Goal: Task Accomplishment & Management: Manage account settings

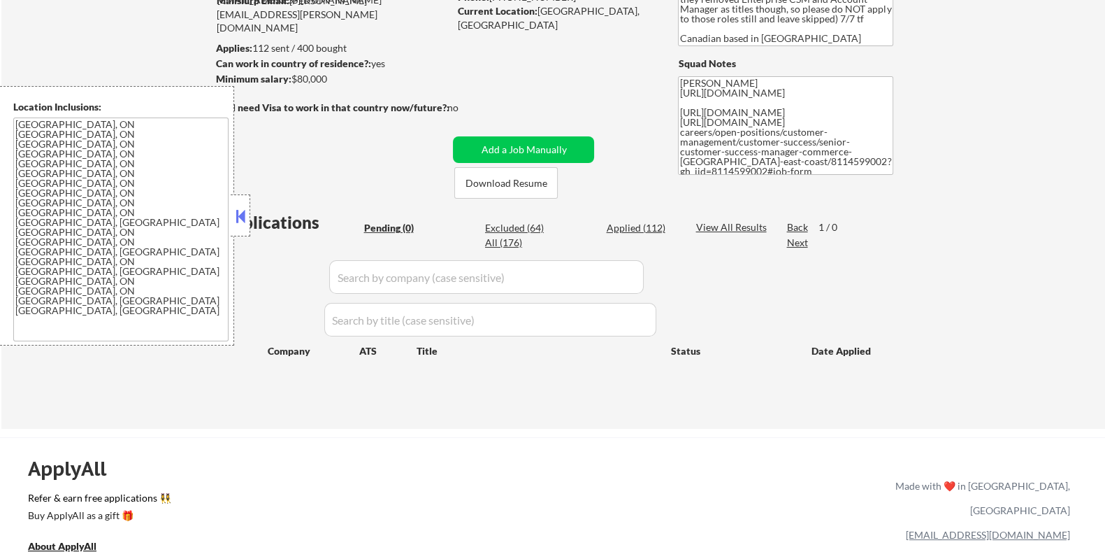
scroll to position [262, 0]
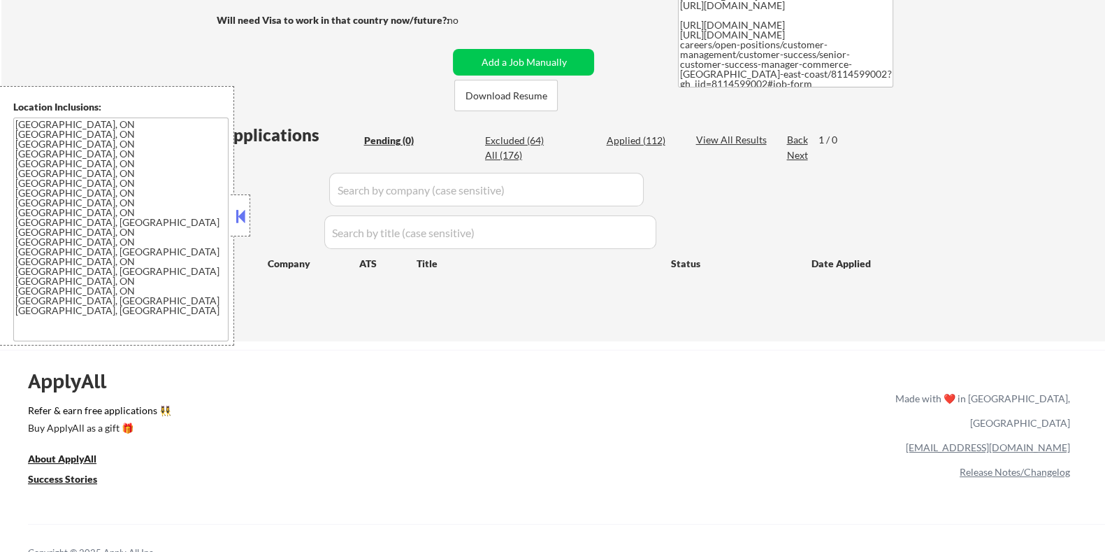
click at [518, 135] on div "Excluded (64)" at bounding box center [520, 141] width 70 height 14
select select ""excluded__blocklist_""
select select ""excluded__bad_match_""
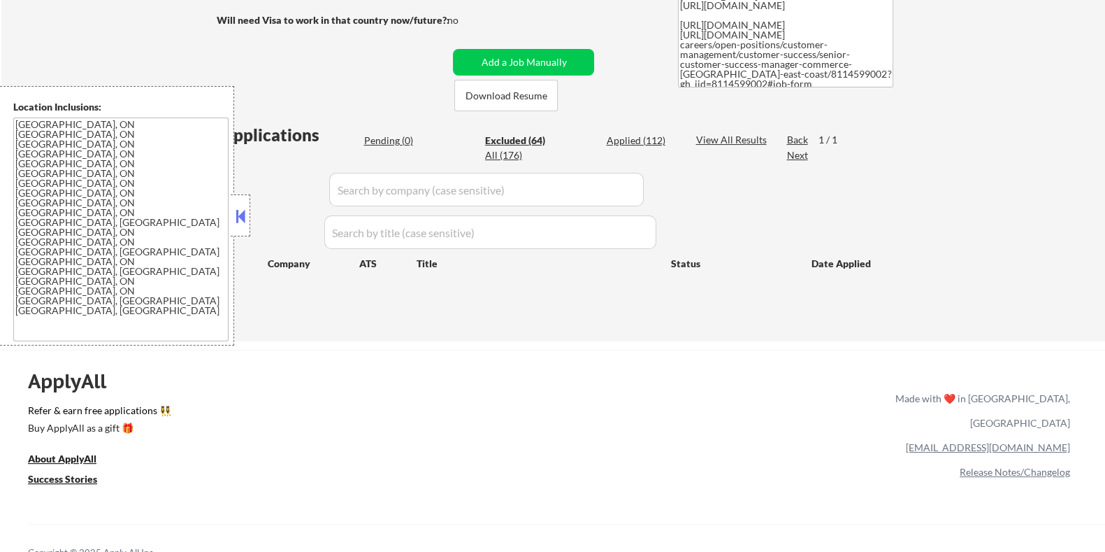
select select ""excluded__location_""
select select ""excluded__expired_""
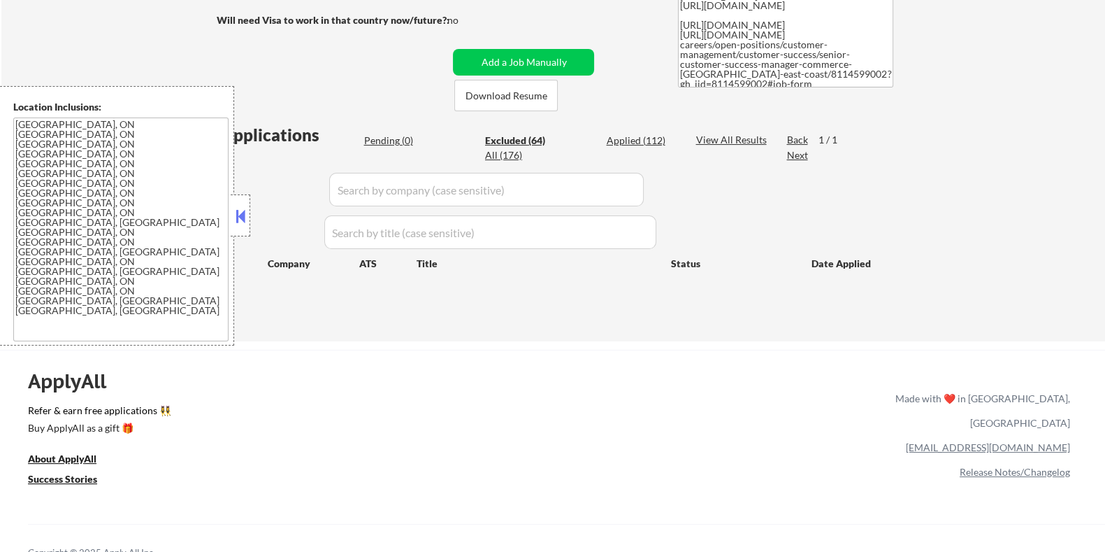
select select ""excluded__expired_""
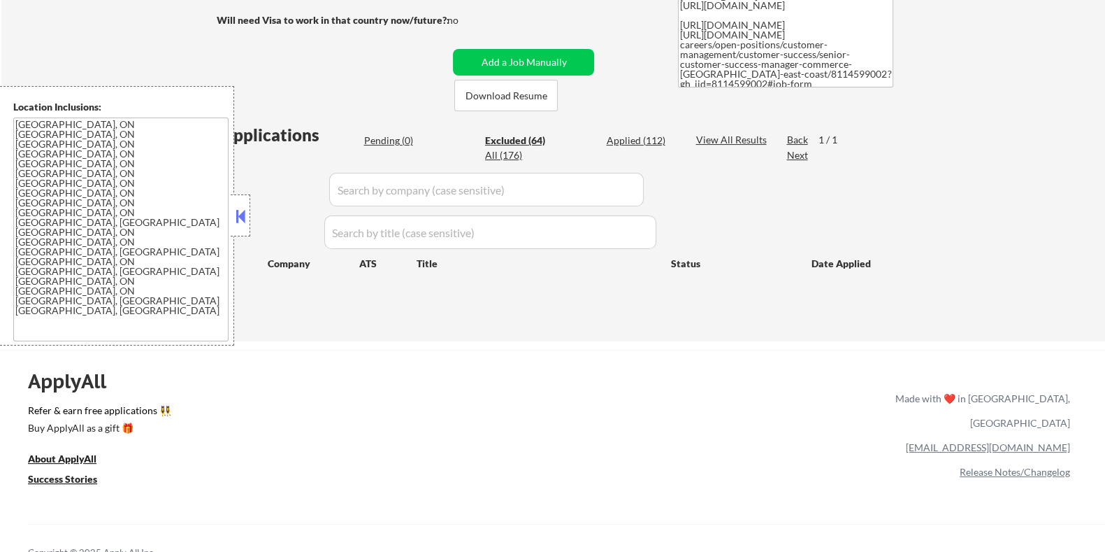
select select ""excluded__expired_""
select select ""excluded__bad_match_""
select select ""excluded__location_""
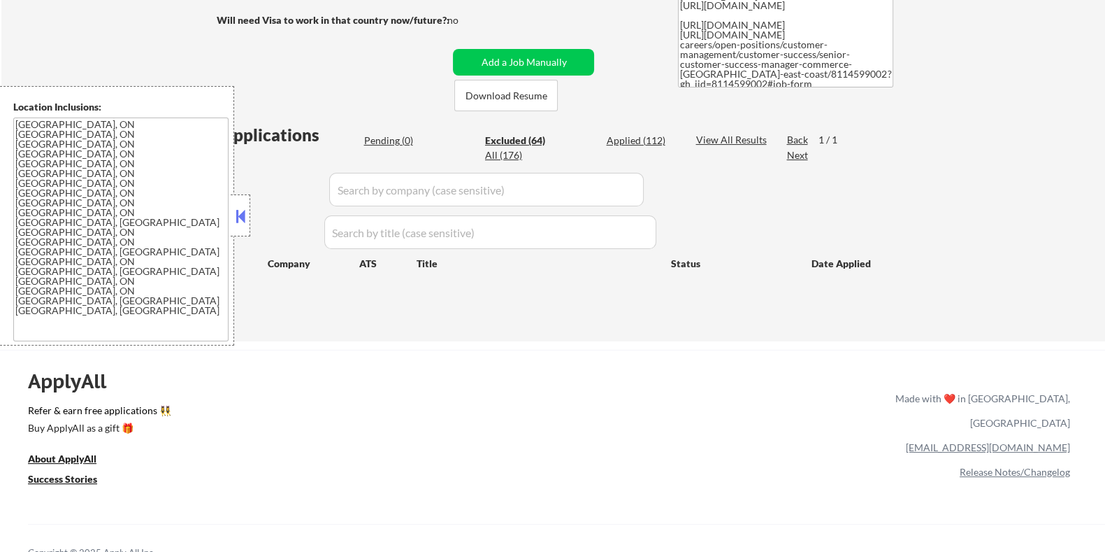
select select ""excluded__expired_""
select select ""excluded__location_""
select select ""excluded__bad_match_""
select select ""excluded__other_""
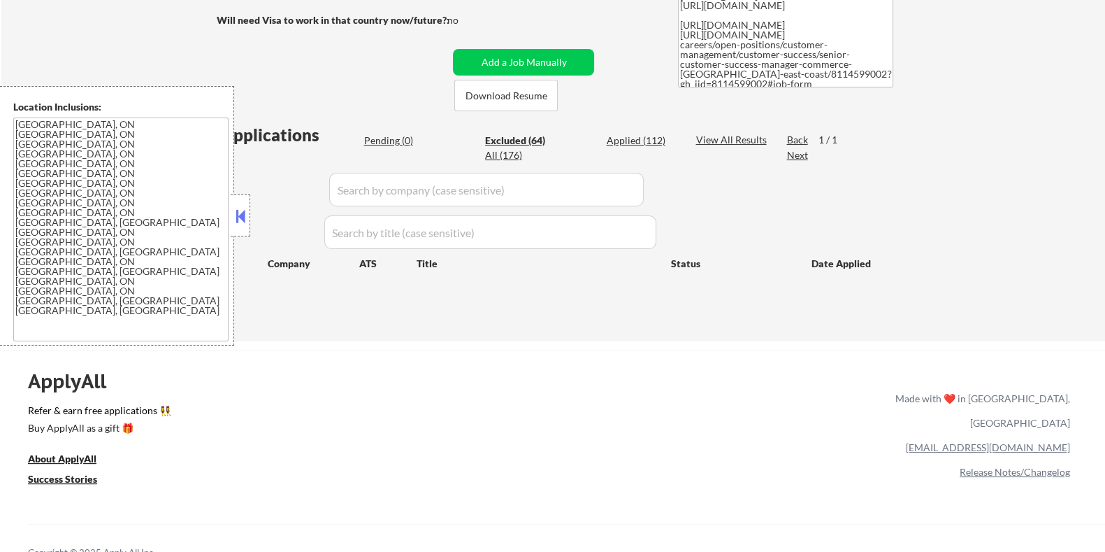
select select ""excluded__other_""
select select ""excluded__location_""
select select ""excluded__bad_match_""
select select ""excluded__location_""
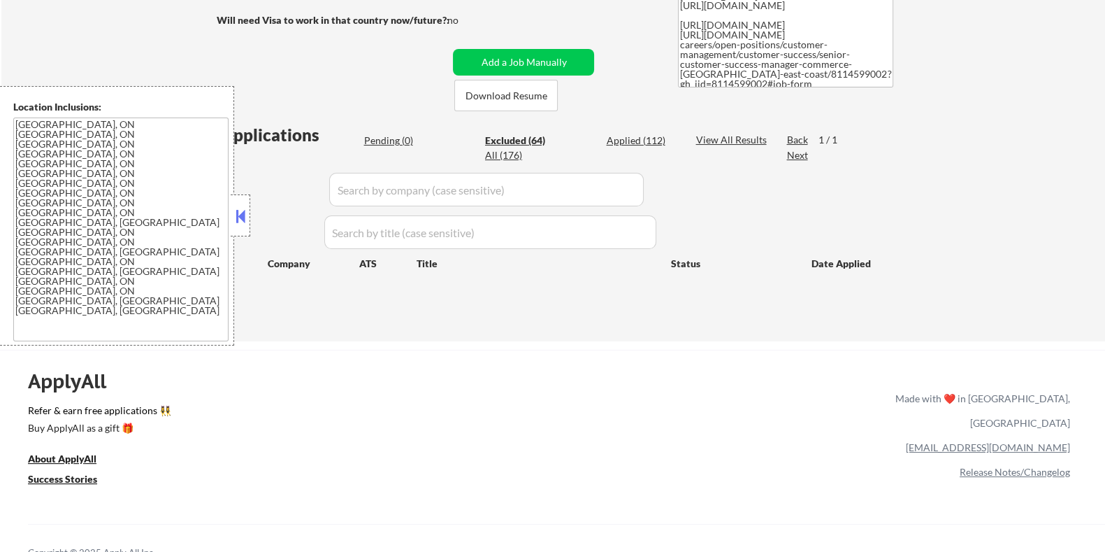
select select ""excluded__bad_match_""
select select ""excluded__expired_""
select select ""excluded__location_""
select select ""excluded__bad_match_""
select select ""excluded__expired_""
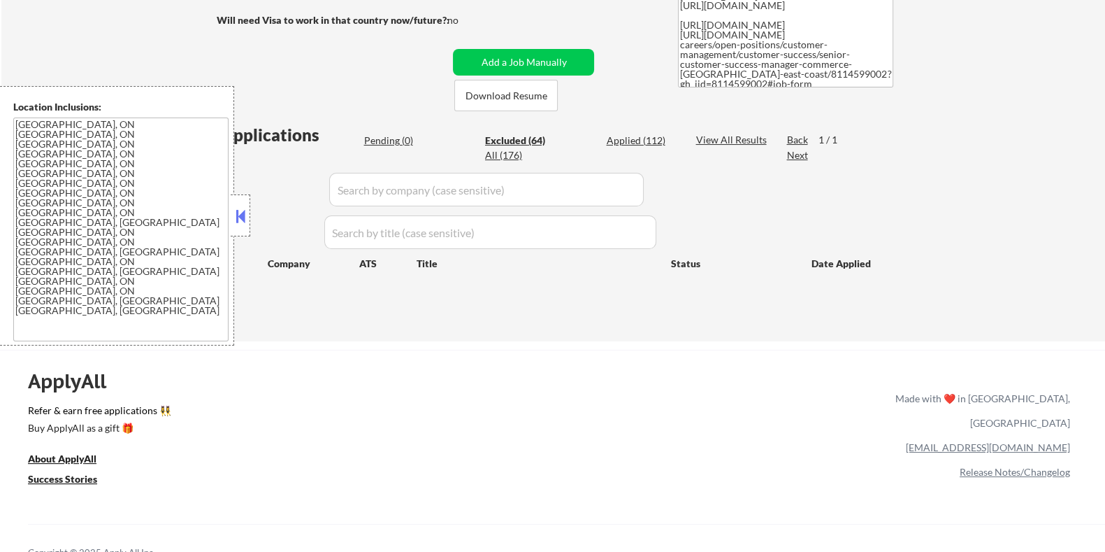
select select ""excluded__expired_""
select select ""excluded__bad_match_""
select select ""excluded__expired_""
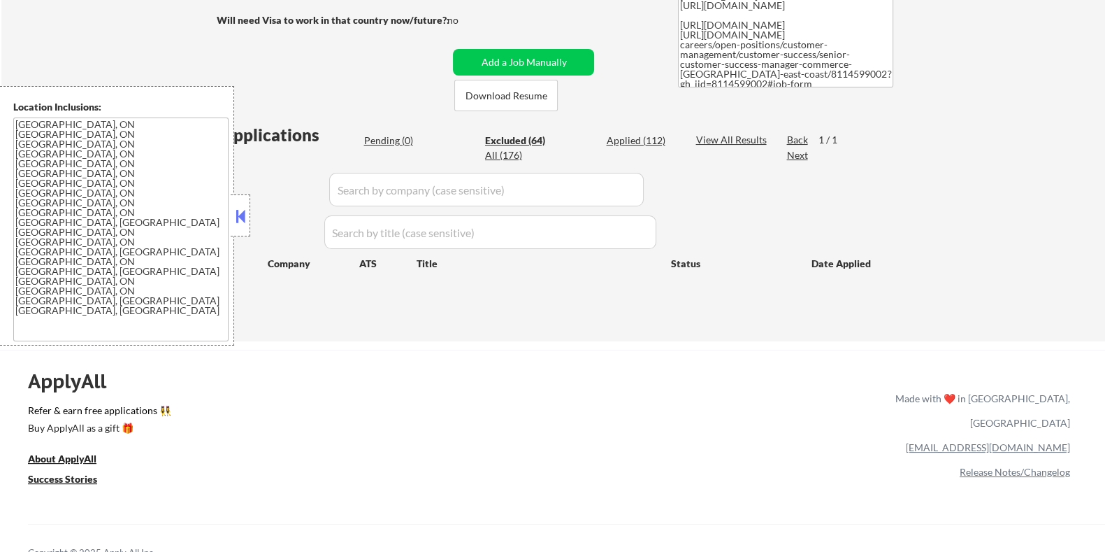
select select ""excluded__bad_match_""
select select ""excluded__expired_""
select select ""excluded__bad_match_""
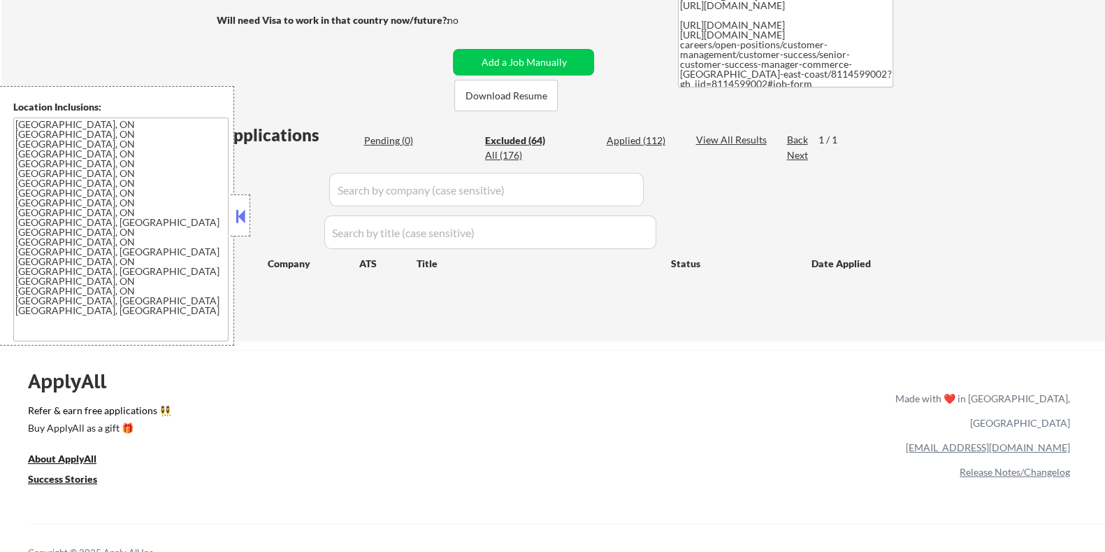
select select ""excluded__bad_match_""
select select ""excluded__location_""
select select ""excluded__expired_""
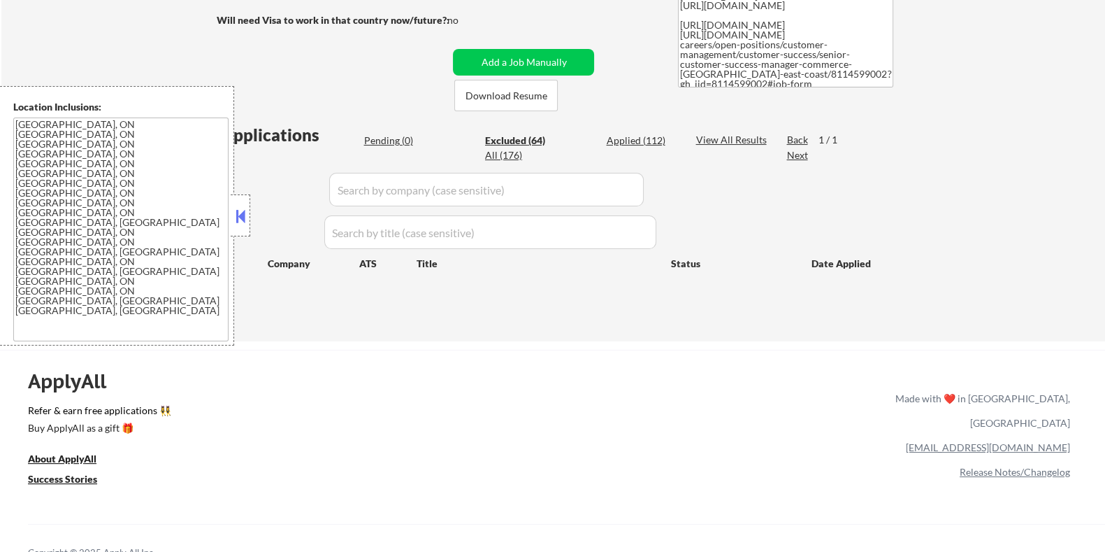
select select ""excluded__bad_match_""
select select ""excluded__expired_""
select select ""excluded__bad_match_""
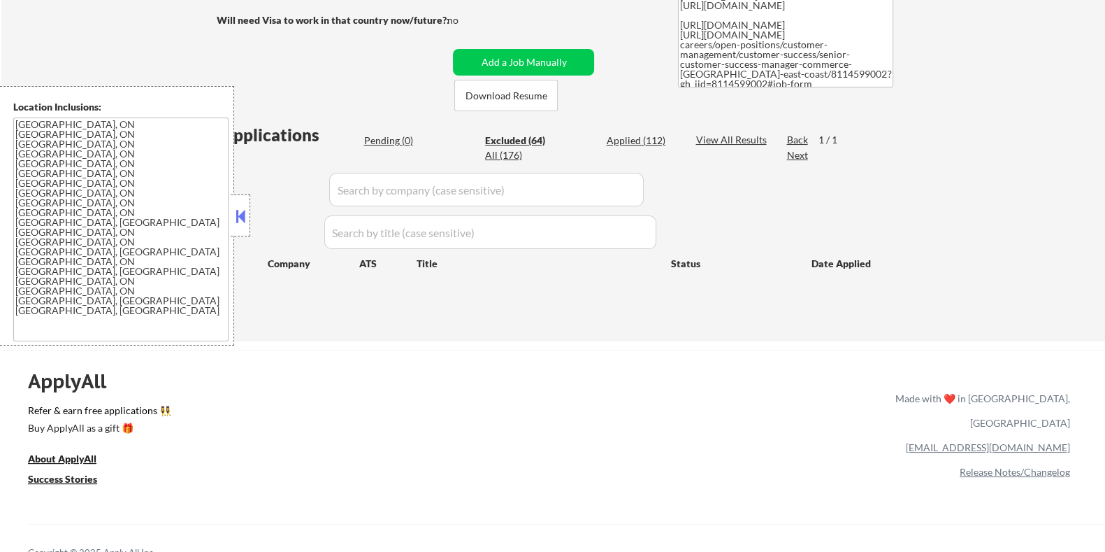
select select ""excluded__expired_""
select select ""excluded__bad_match_""
select select ""excluded__expired_""
select select ""excluded__bad_match_""
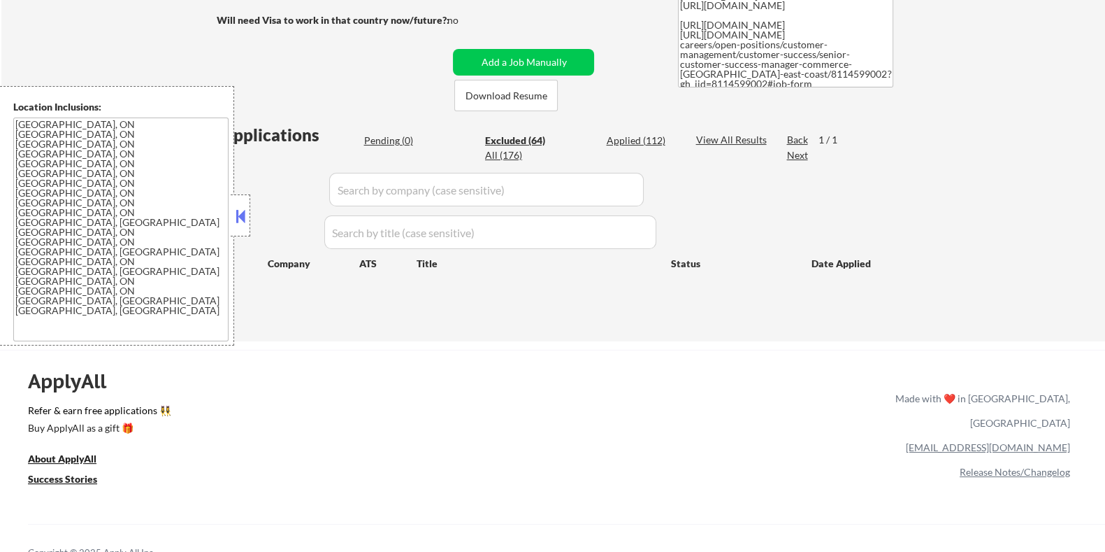
select select ""excluded__bad_match_""
select select ""excluded__expired_""
select select ""excluded__other_""
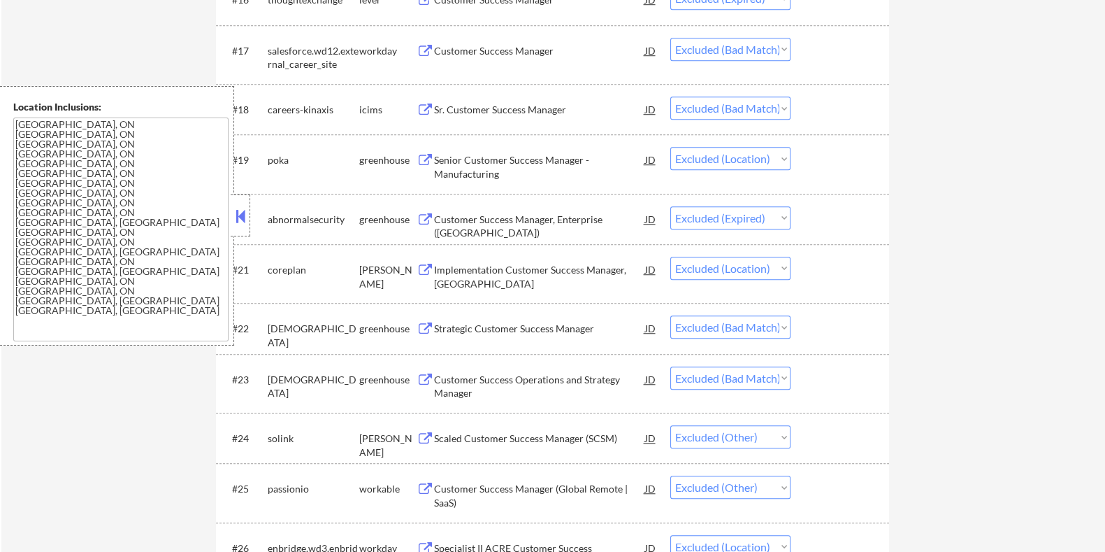
scroll to position [1310, 0]
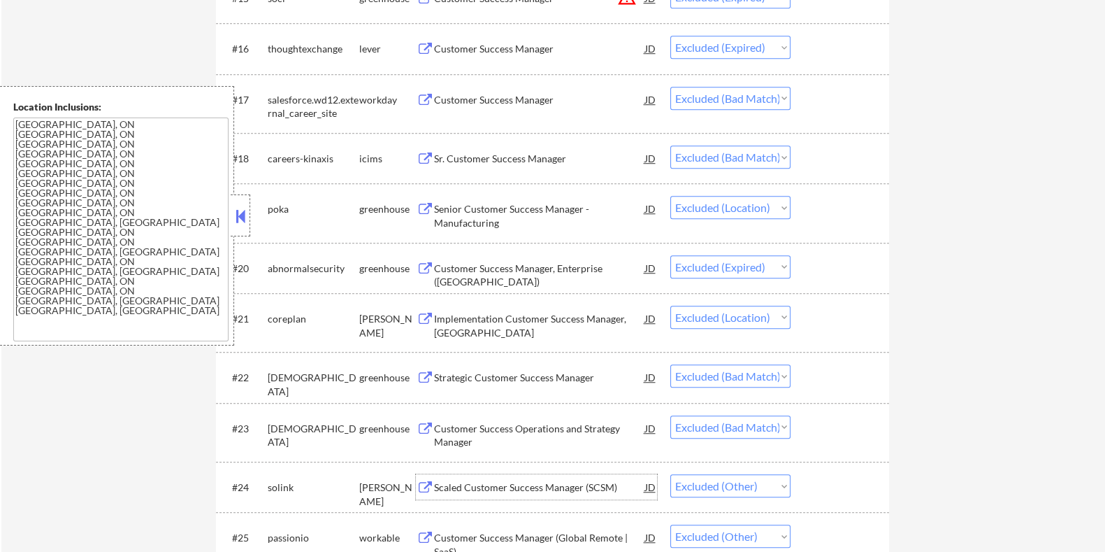
click at [461, 482] on div "Scaled Customer Success Manager (SCSM)" at bounding box center [538, 487] width 211 height 14
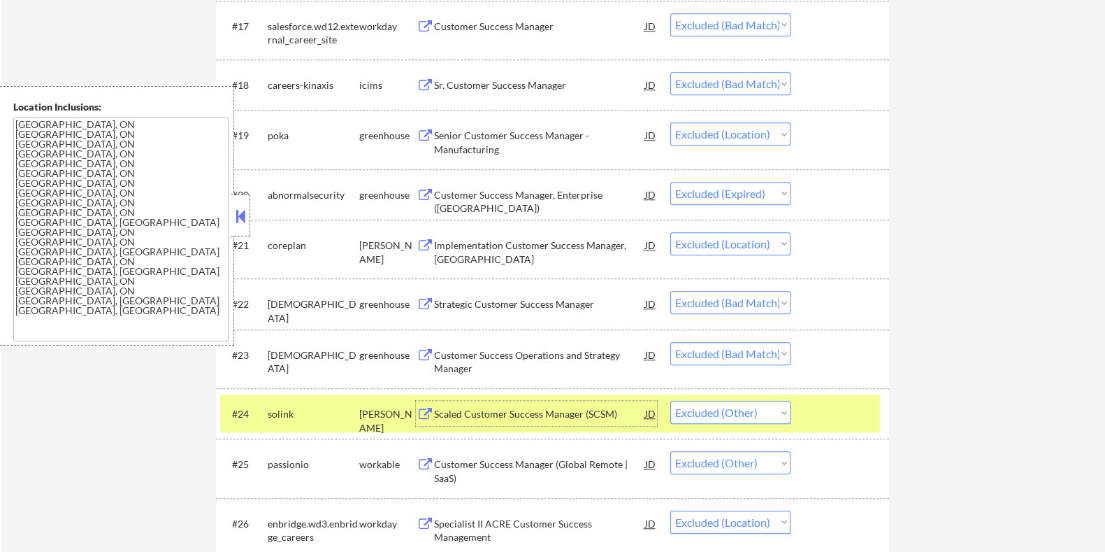
scroll to position [1486, 0]
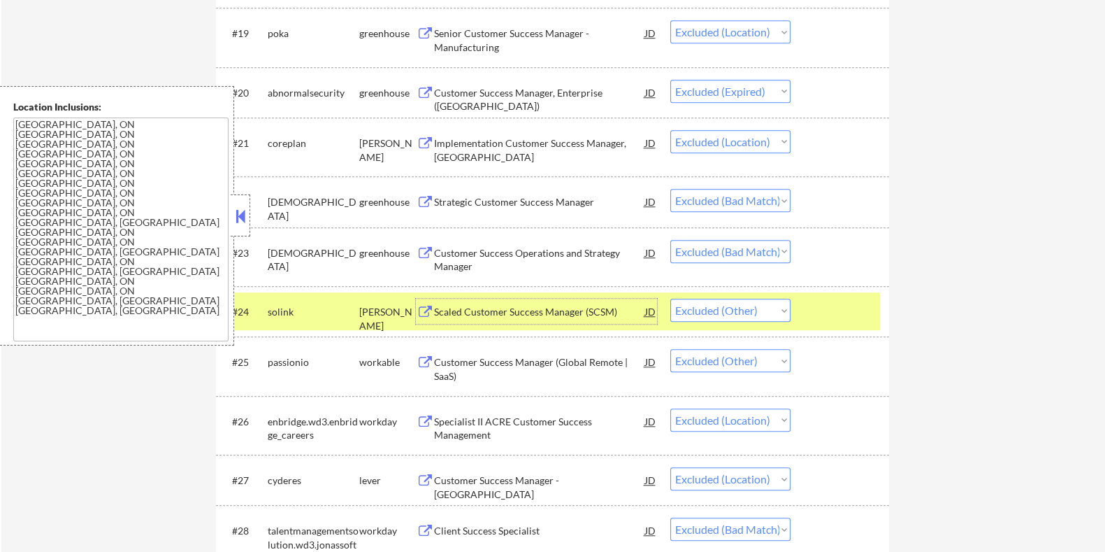
click at [472, 359] on div "Customer Success Manager (Global Remote | SaaS)" at bounding box center [538, 368] width 211 height 27
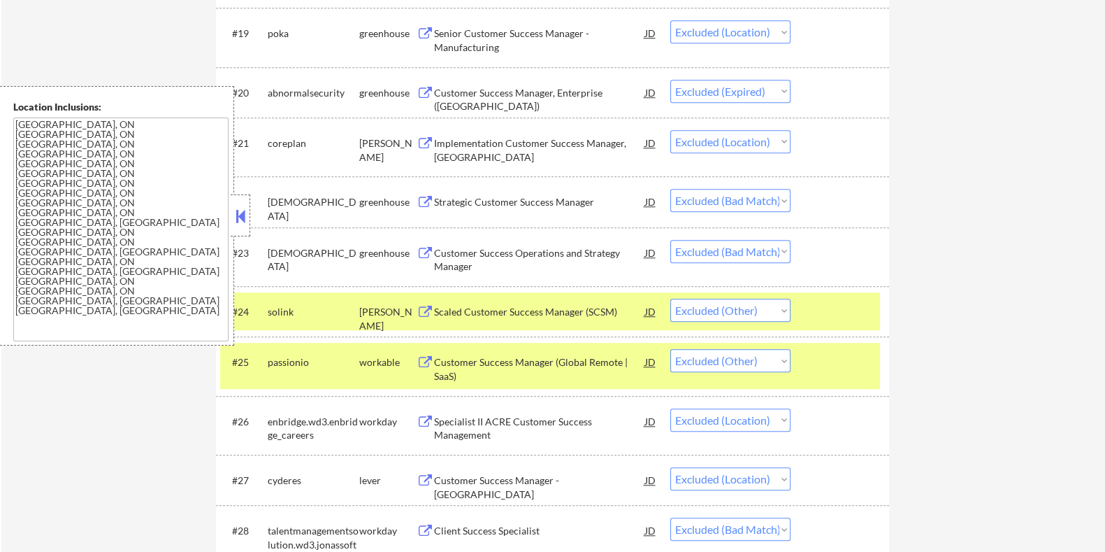
drag, startPoint x: 1102, startPoint y: 208, endPoint x: 1101, endPoint y: 108, distance: 100.0
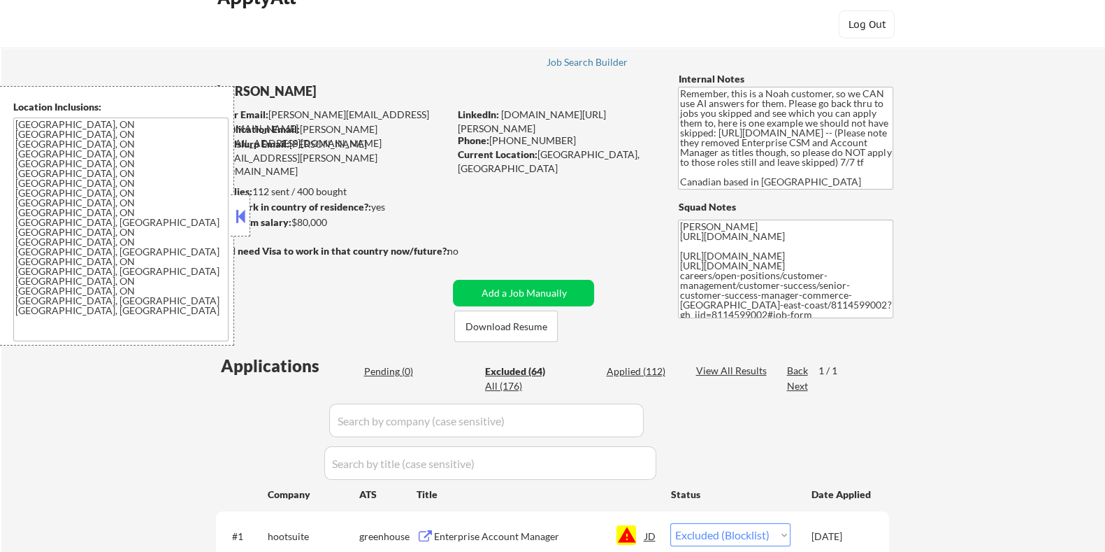
scroll to position [0, 0]
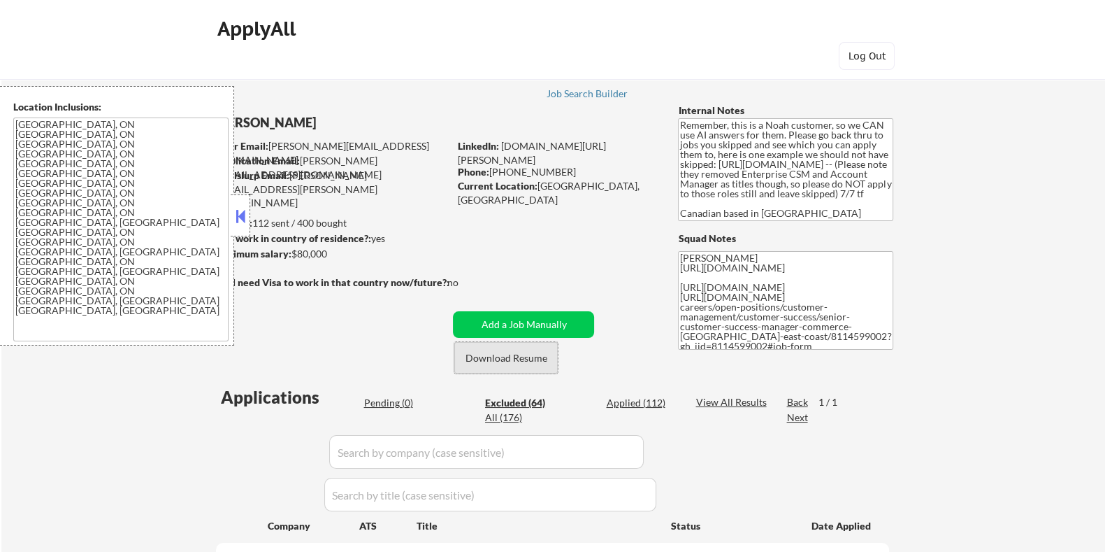
click at [528, 357] on button "Download Resume" at bounding box center [505, 357] width 103 height 31
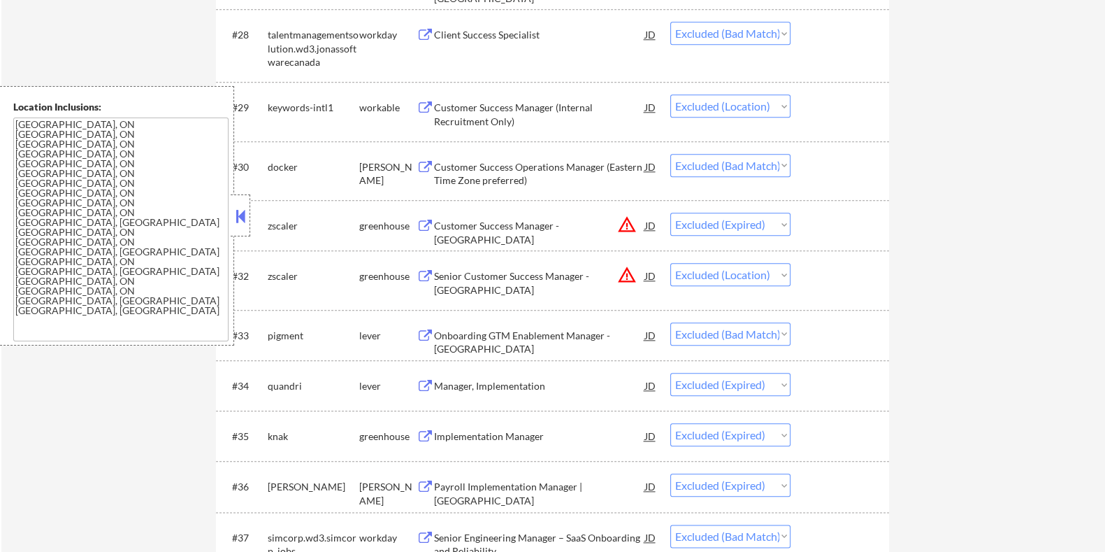
scroll to position [1994, 0]
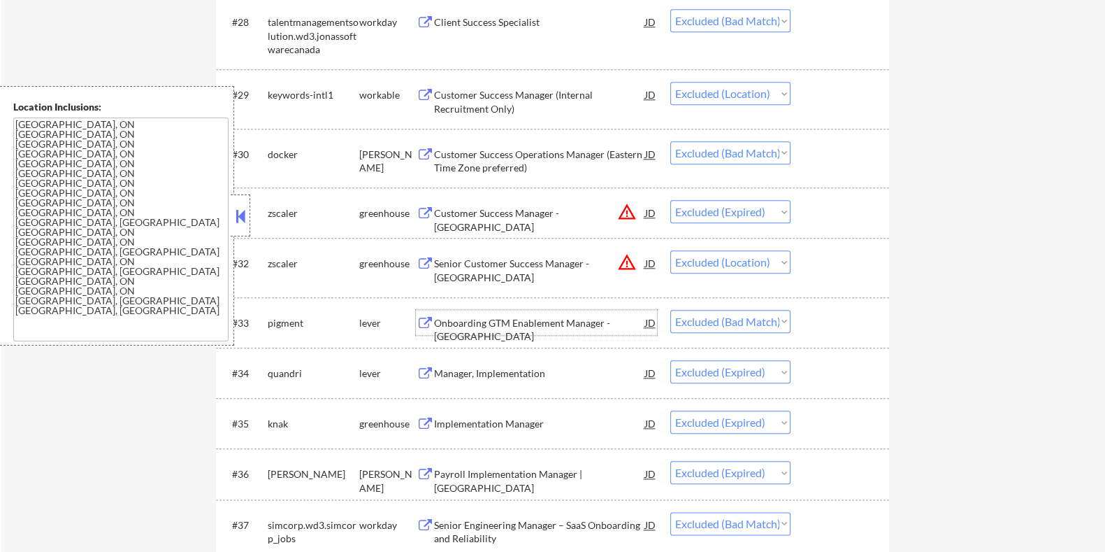
click at [496, 319] on div "Onboarding GTM Enablement Manager - Toronto" at bounding box center [538, 329] width 211 height 27
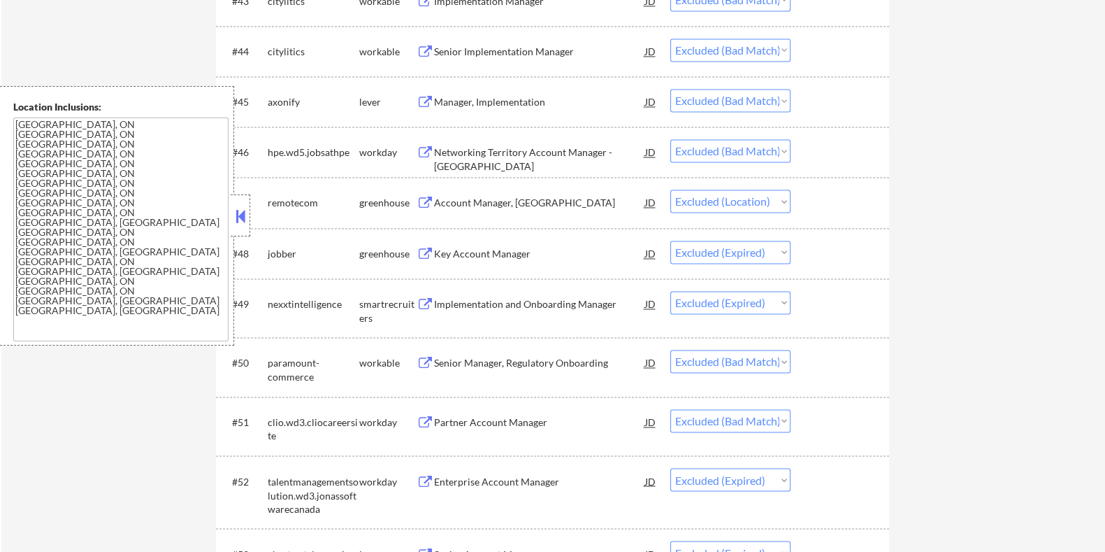
scroll to position [2955, 0]
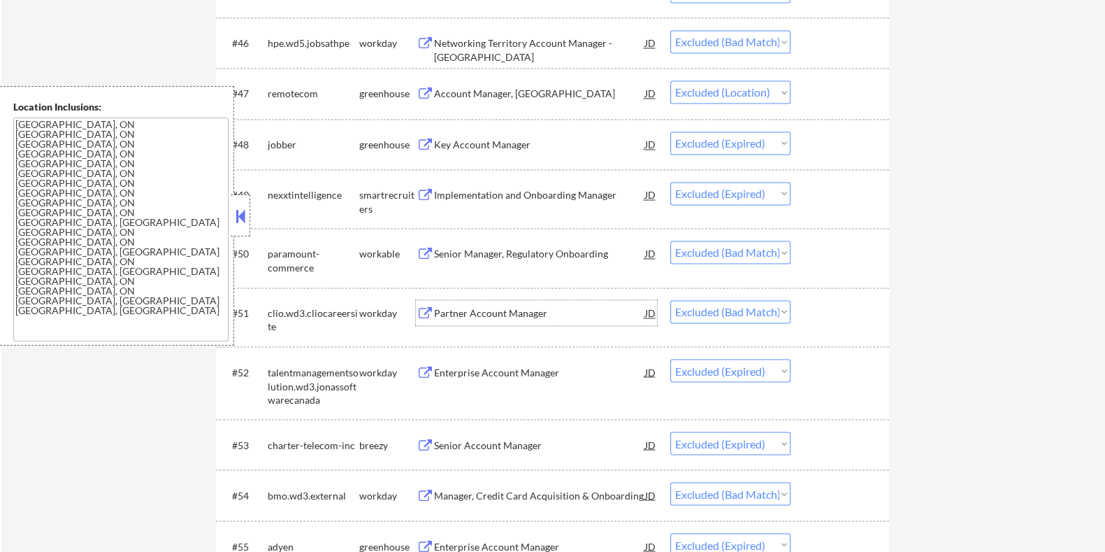
click at [480, 309] on div "Partner Account Manager" at bounding box center [538, 313] width 211 height 14
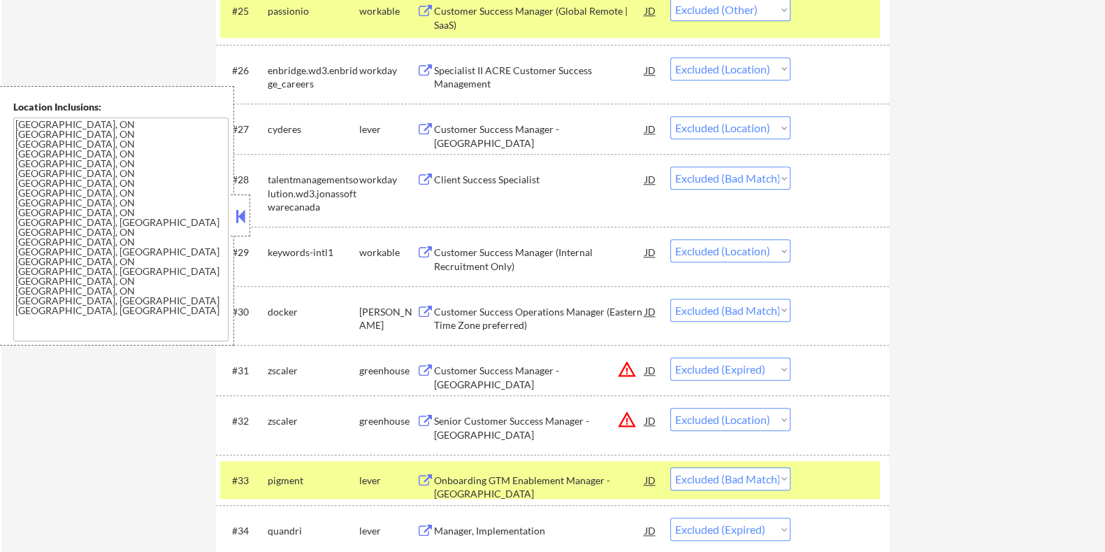
scroll to position [1819, 0]
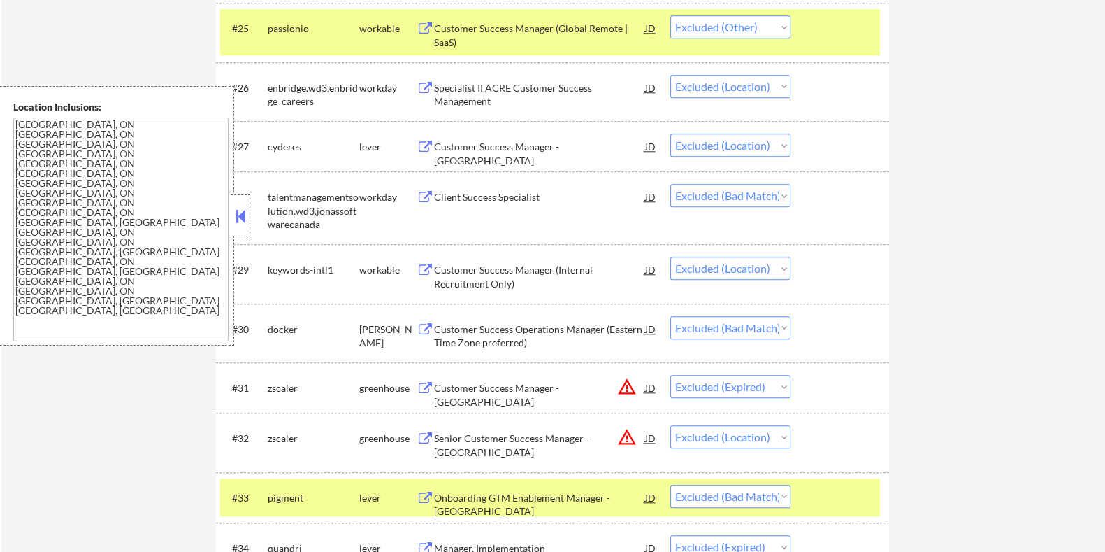
click at [519, 196] on div "Client Success Specialist" at bounding box center [538, 197] width 211 height 14
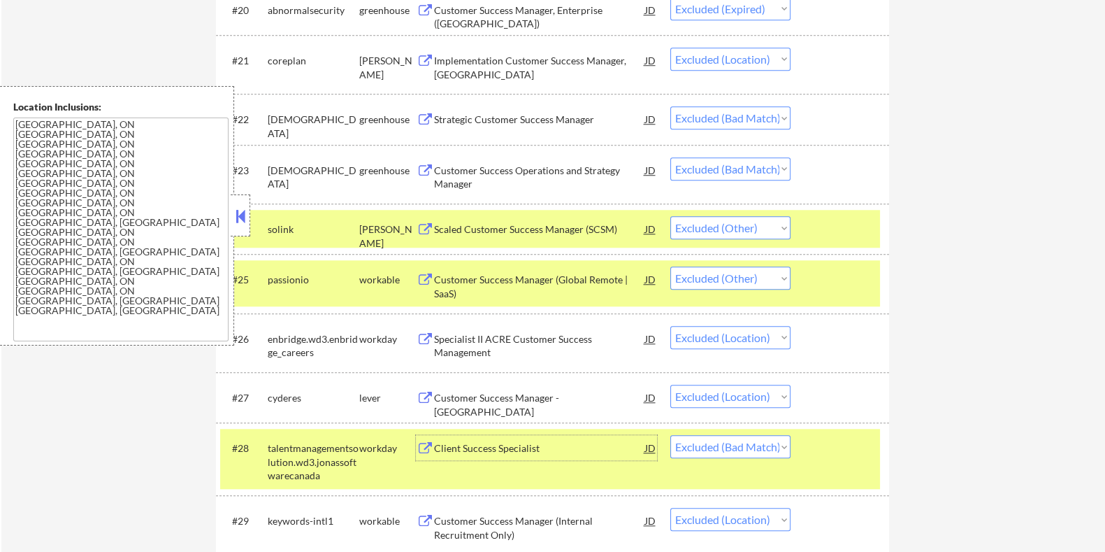
scroll to position [1557, 0]
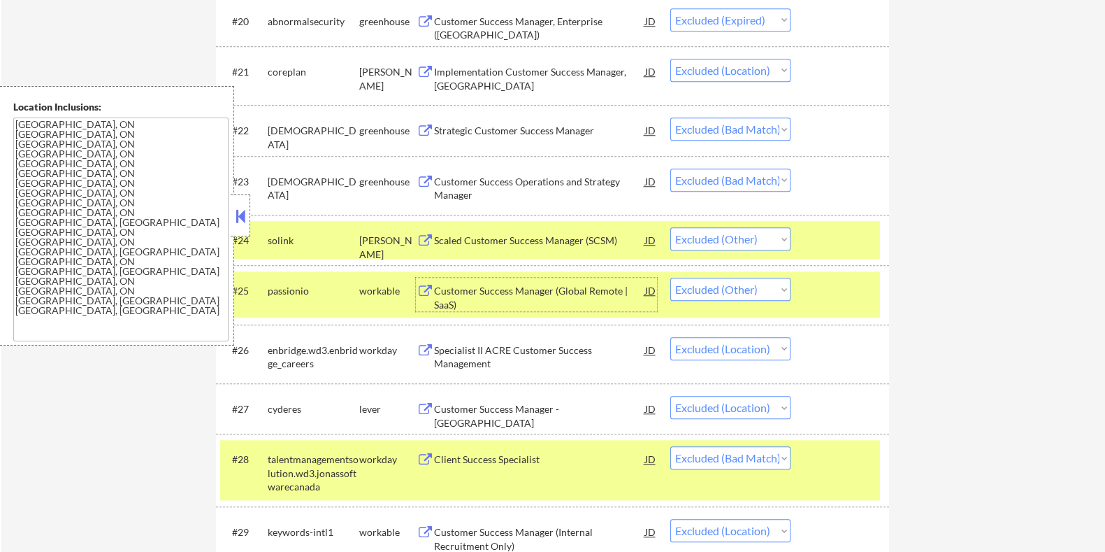
click at [562, 290] on div "Customer Success Manager (Global Remote | SaaS)" at bounding box center [538, 297] width 211 height 27
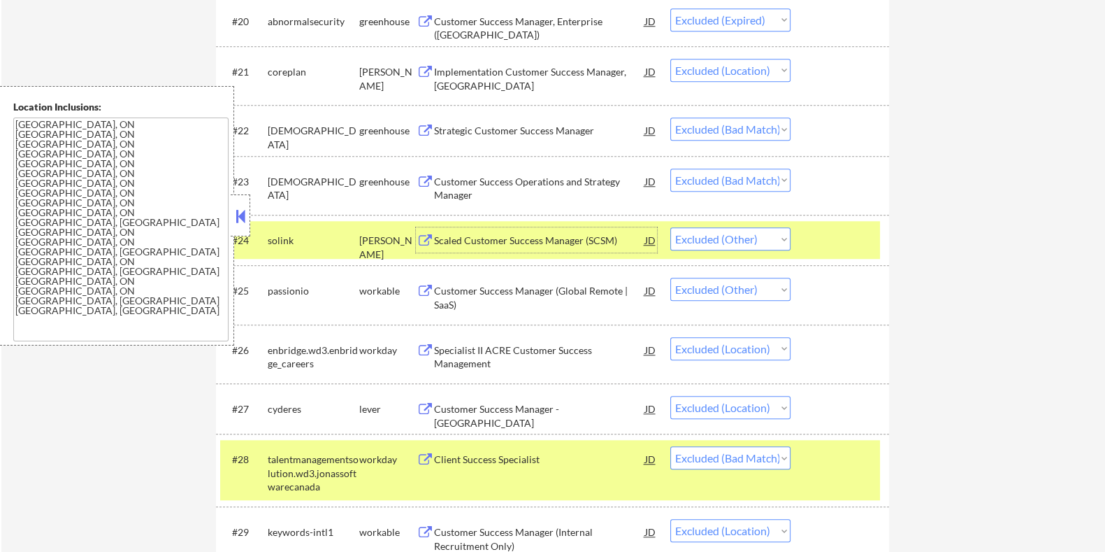
click at [574, 240] on div "Scaled Customer Success Manager (SCSM)" at bounding box center [538, 240] width 211 height 14
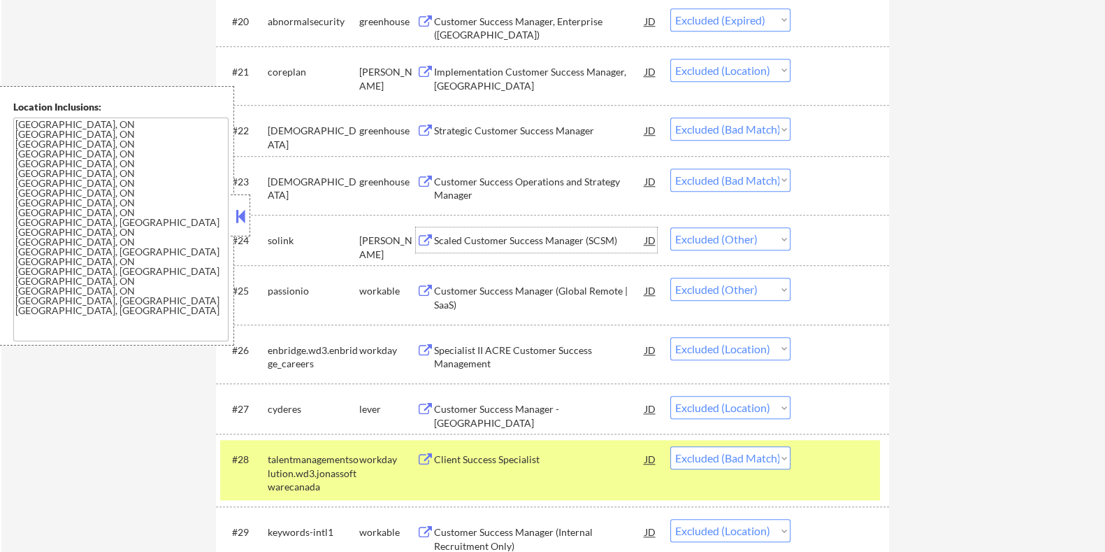
click at [559, 126] on div "Strategic Customer Success Manager" at bounding box center [538, 131] width 211 height 14
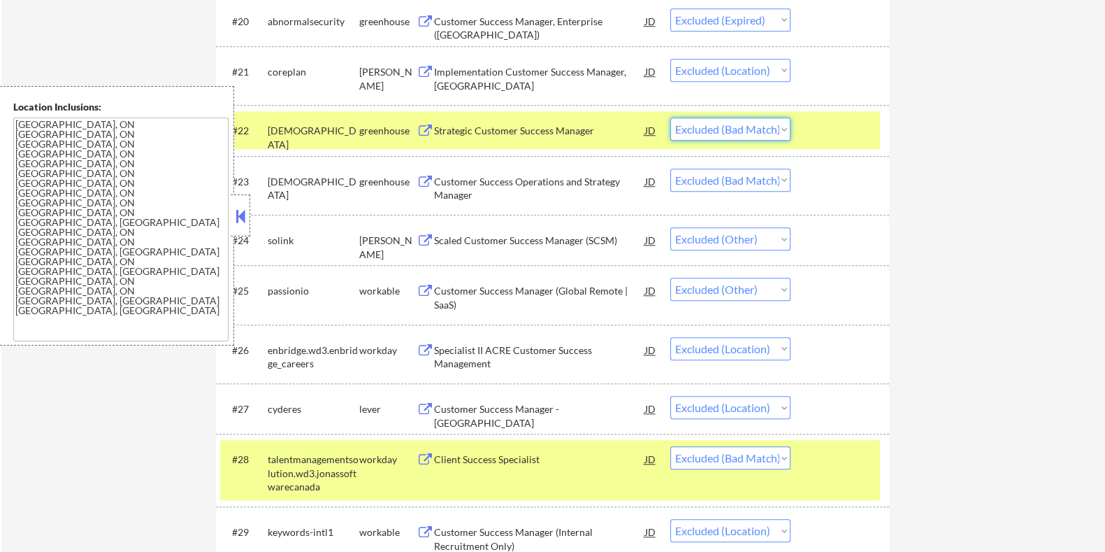
click at [729, 124] on select "Choose an option... Pending Applied Excluded (Questions) Excluded (Expired) Exc…" at bounding box center [730, 128] width 120 height 23
click at [670, 117] on select "Choose an option... Pending Applied Excluded (Questions) Excluded (Expired) Exc…" at bounding box center [730, 128] width 120 height 23
select select ""excluded__bad_match_""
select select ""excluded__other_""
select select ""excluded__location_""
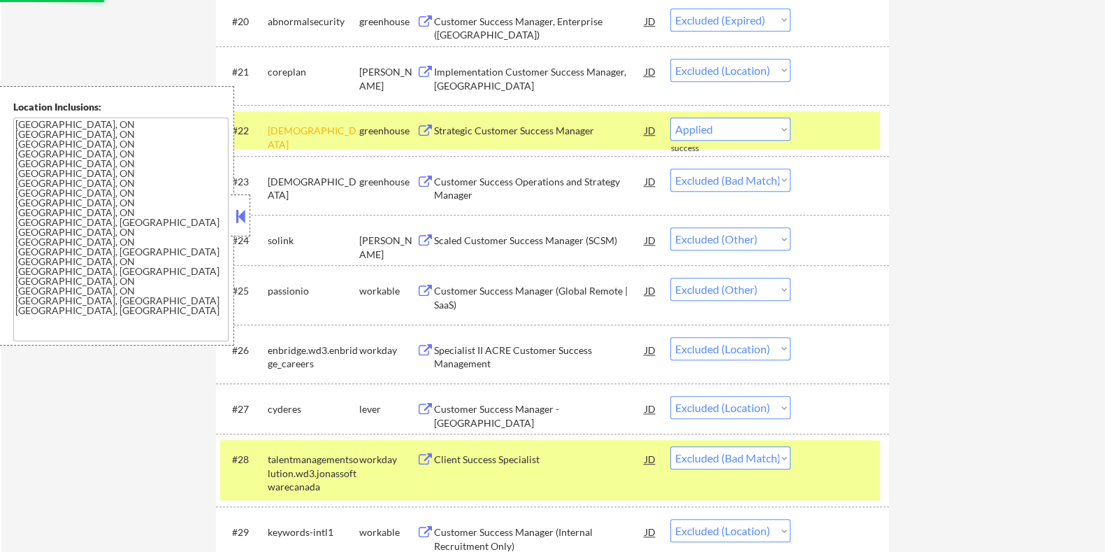
select select ""excluded__bad_match_""
select select ""excluded__location_""
select select ""excluded__bad_match_""
select select ""excluded__expired_""
select select ""excluded__location_""
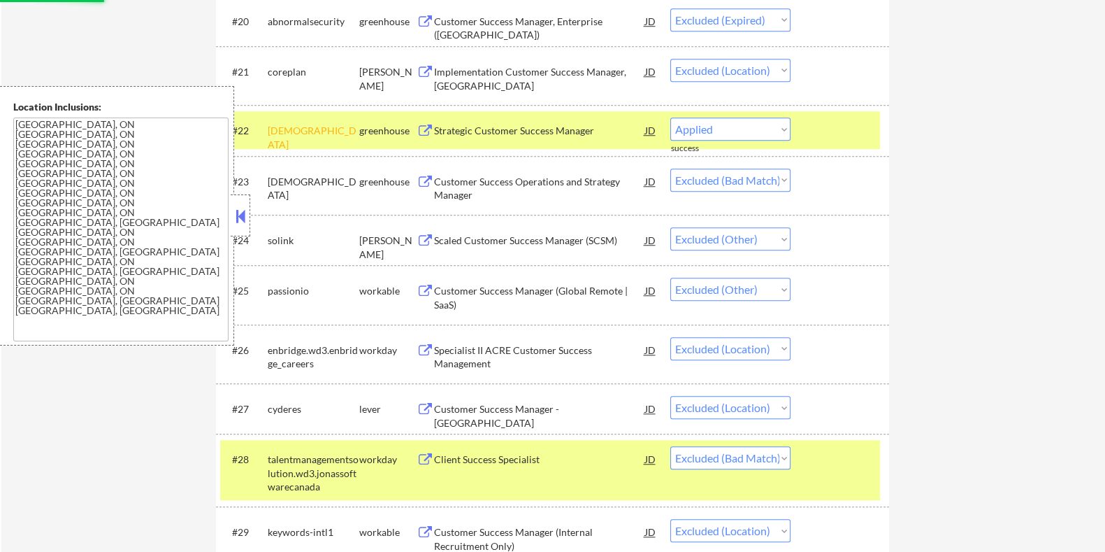
select select ""excluded__bad_match_""
select select ""excluded__expired_""
select select ""excluded__bad_match_""
select select ""excluded__expired_""
select select ""excluded__bad_match_""
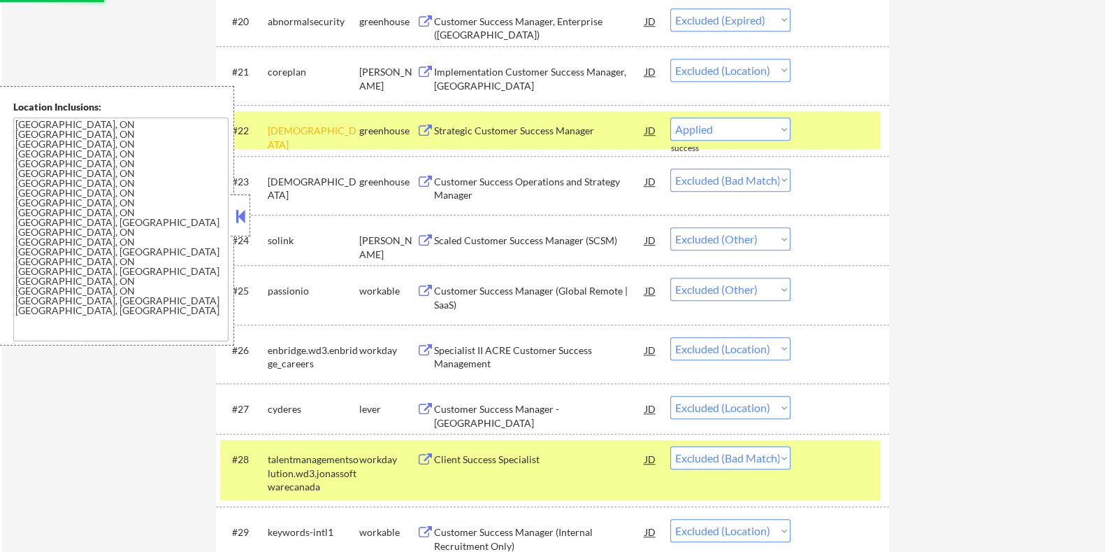
select select ""excluded__expired_""
select select ""excluded__bad_match_""
select select ""excluded__location_""
select select ""excluded__expired_""
select select ""excluded__bad_match_""
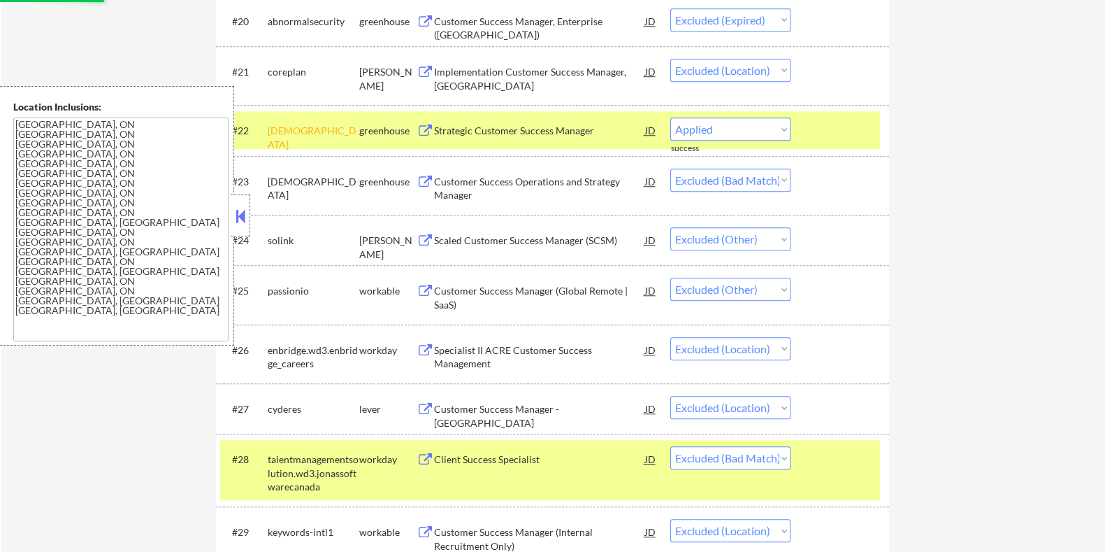
select select ""excluded__expired_""
select select ""excluded__bad_match_""
select select ""excluded__expired_""
select select ""excluded__bad_match_""
select select ""excluded__expired_""
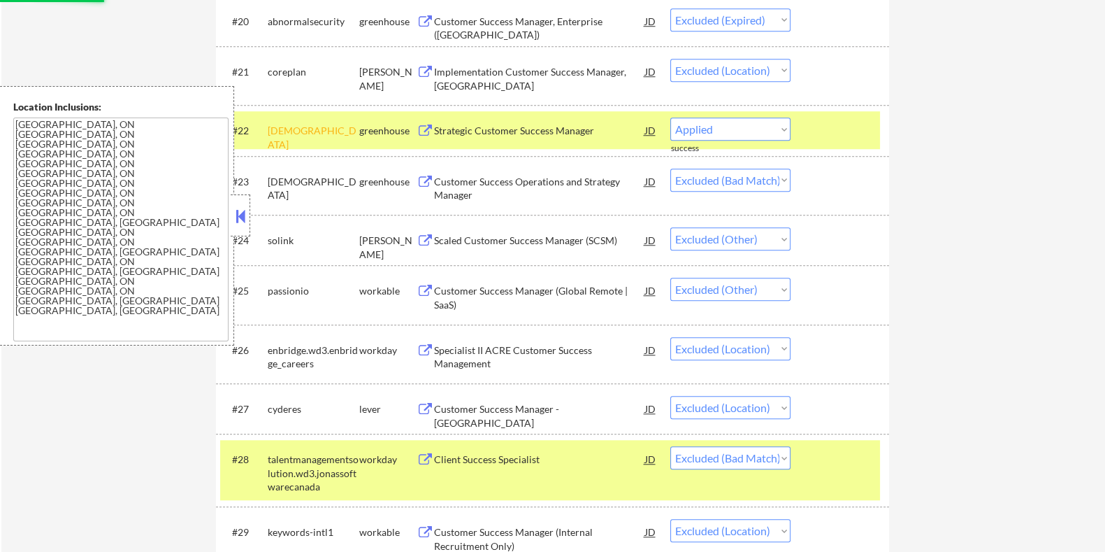
select select ""excluded__bad_match_""
select select ""excluded__expired_""
select select ""excluded__other_""
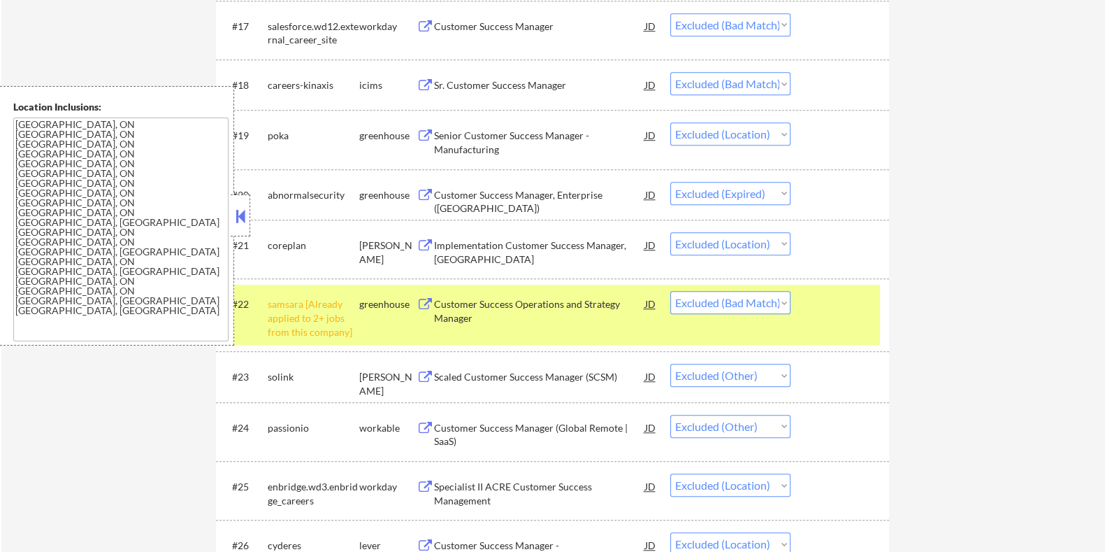
scroll to position [1382, 0]
click at [535, 82] on div "Sr. Customer Success Manager" at bounding box center [538, 87] width 211 height 14
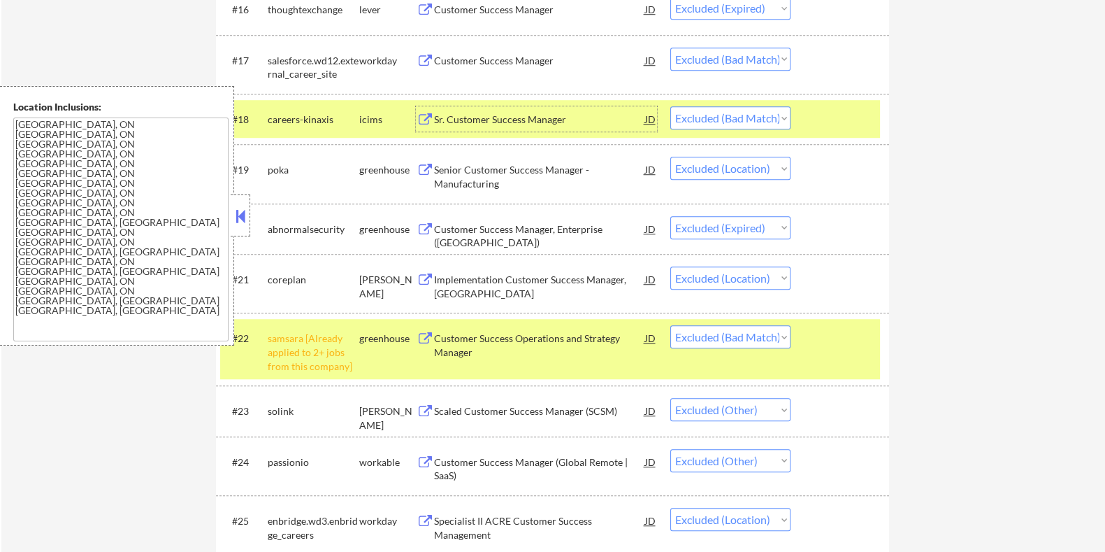
scroll to position [1295, 0]
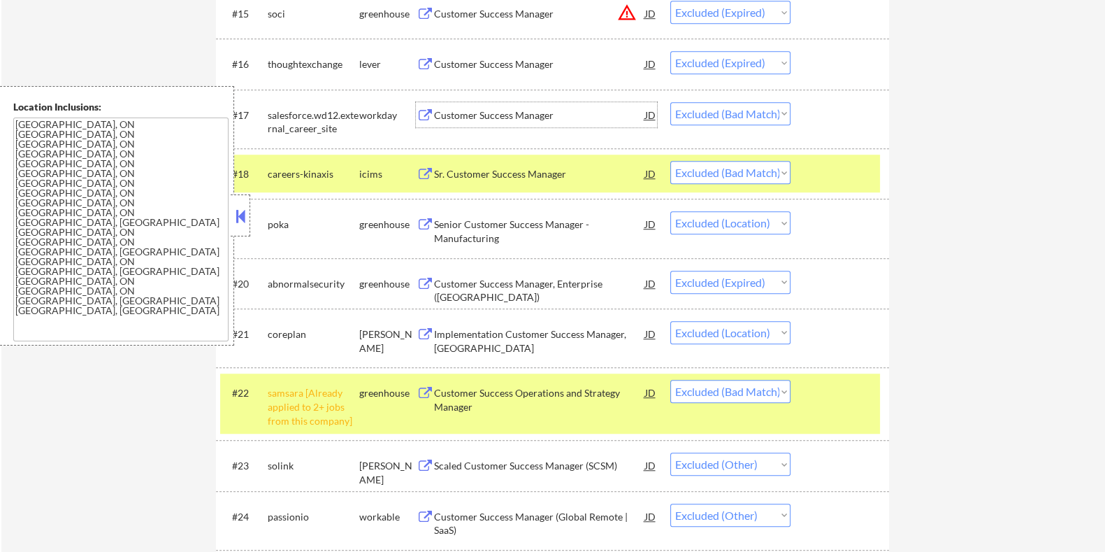
click at [516, 110] on div "Customer Success Manager" at bounding box center [538, 115] width 211 height 14
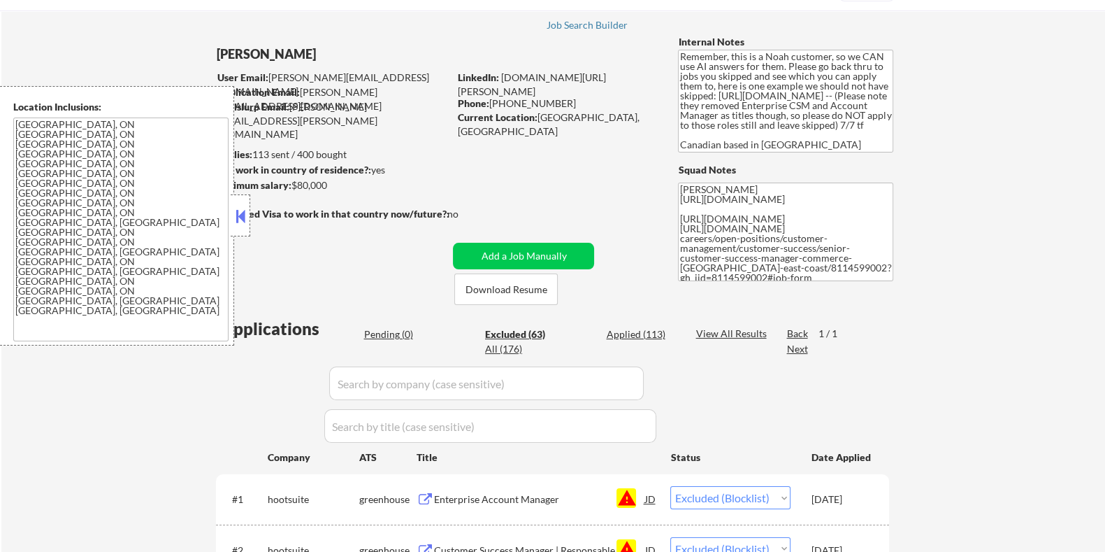
scroll to position [0, 0]
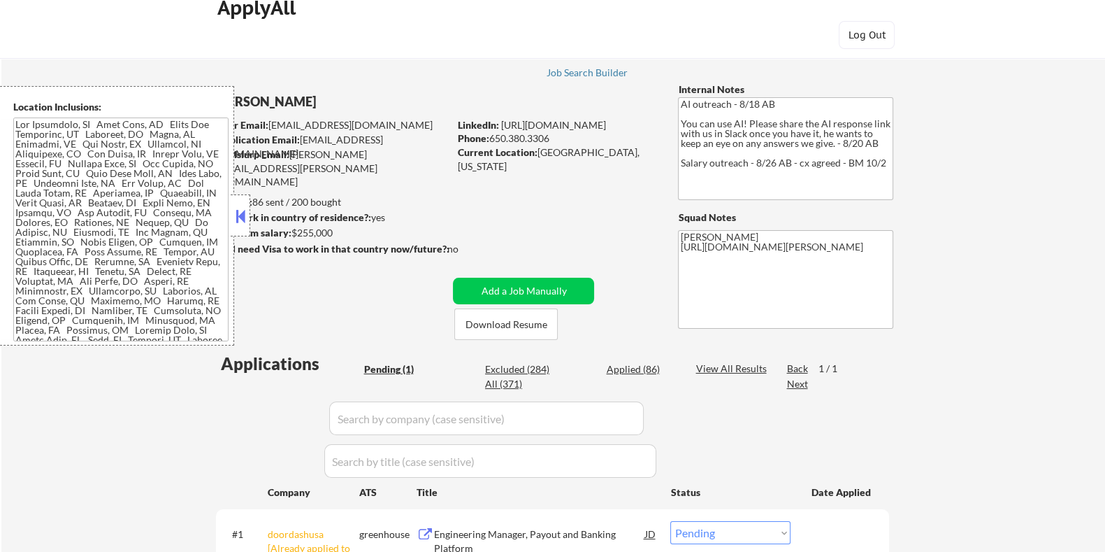
scroll to position [87, 0]
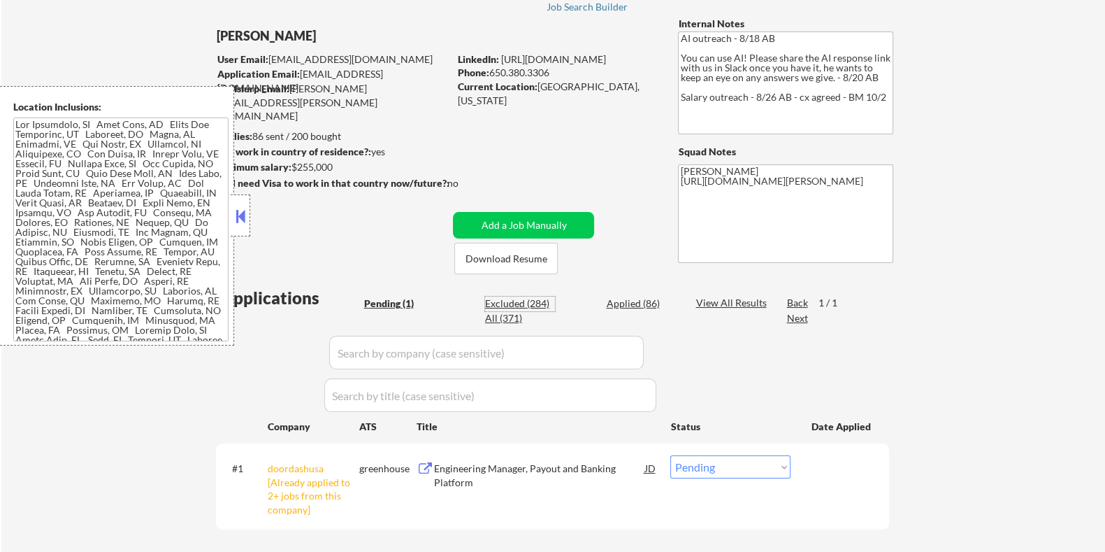
click at [514, 302] on div "Excluded (284)" at bounding box center [520, 303] width 70 height 14
select select ""excluded__salary_""
select select ""excluded""
select select ""excluded__other_""
select select ""excluded__salary_""
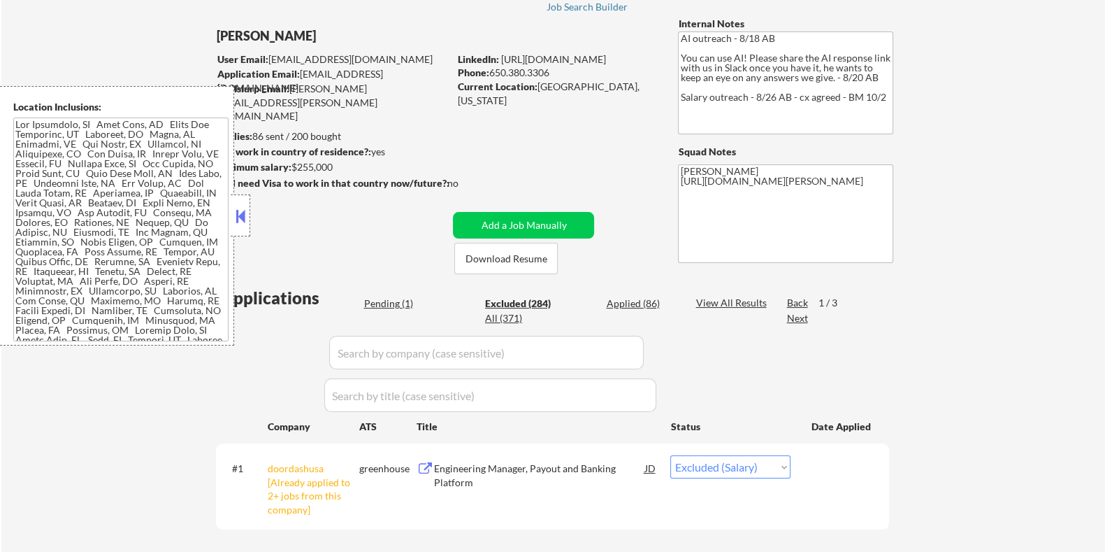
select select ""excluded__bad_match_""
select select ""excluded__salary_""
select select ""excluded__bad_match_""
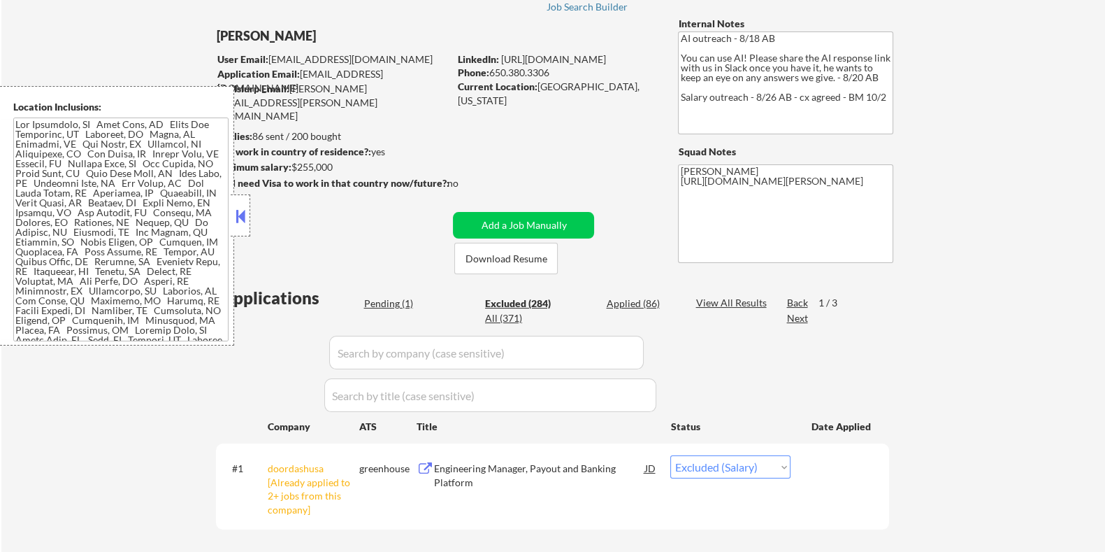
select select ""excluded__salary_""
select select ""excluded__bad_match_""
select select ""excluded__salary_""
select select ""excluded__other_""
select select ""excluded__expired_""
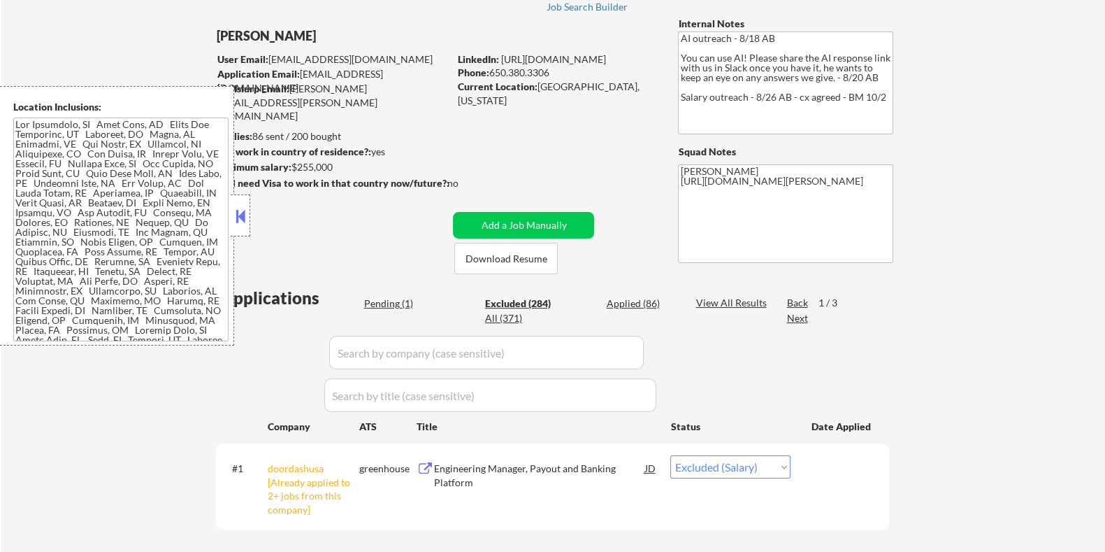
select select ""excluded__salary_""
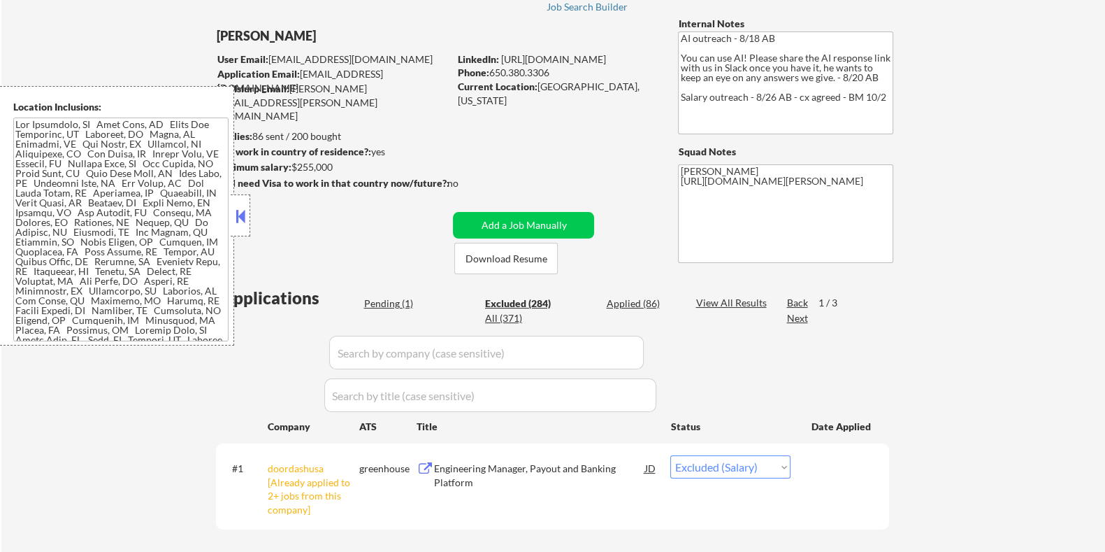
select select ""excluded__salary_""
select select ""excluded__bad_match_""
select select ""excluded__salary_""
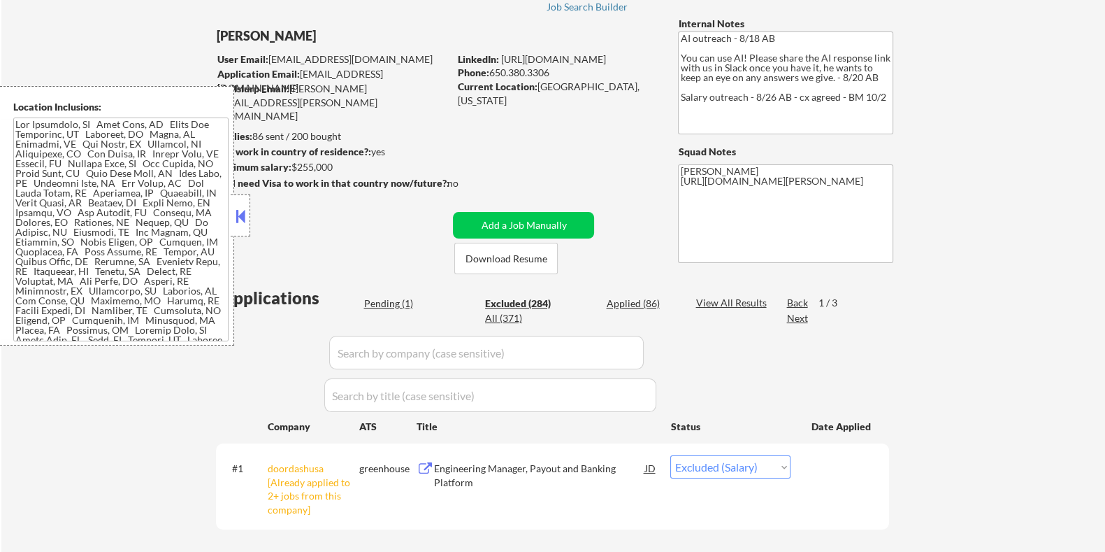
select select ""excluded__other_""
select select ""excluded__salary_""
select select ""excluded__bad_match_""
select select ""excluded__salary_""
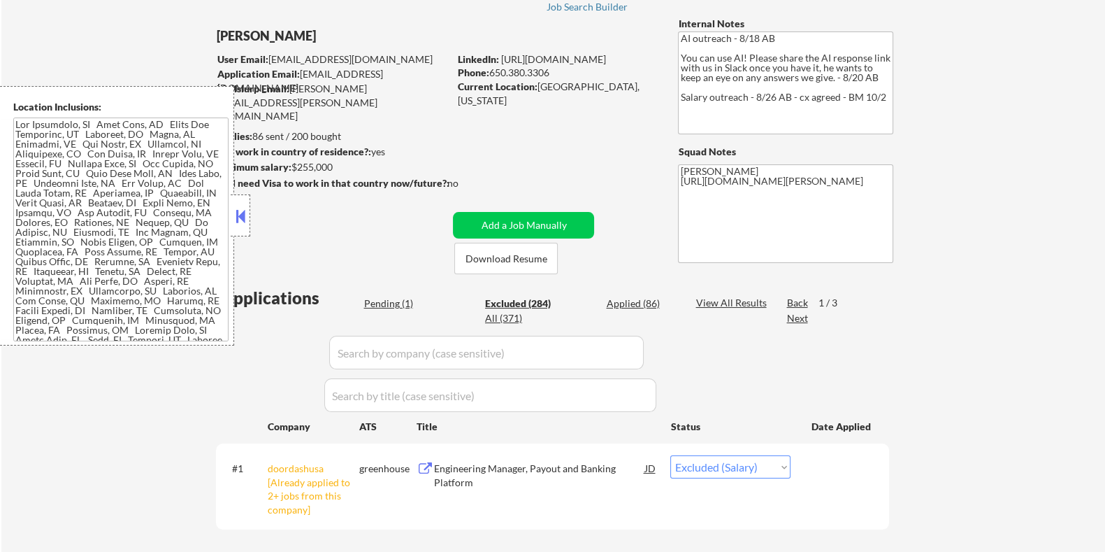
select select ""excluded__bad_match_""
select select ""excluded__location_""
select select ""excluded__bad_match_""
select select ""excluded__salary_""
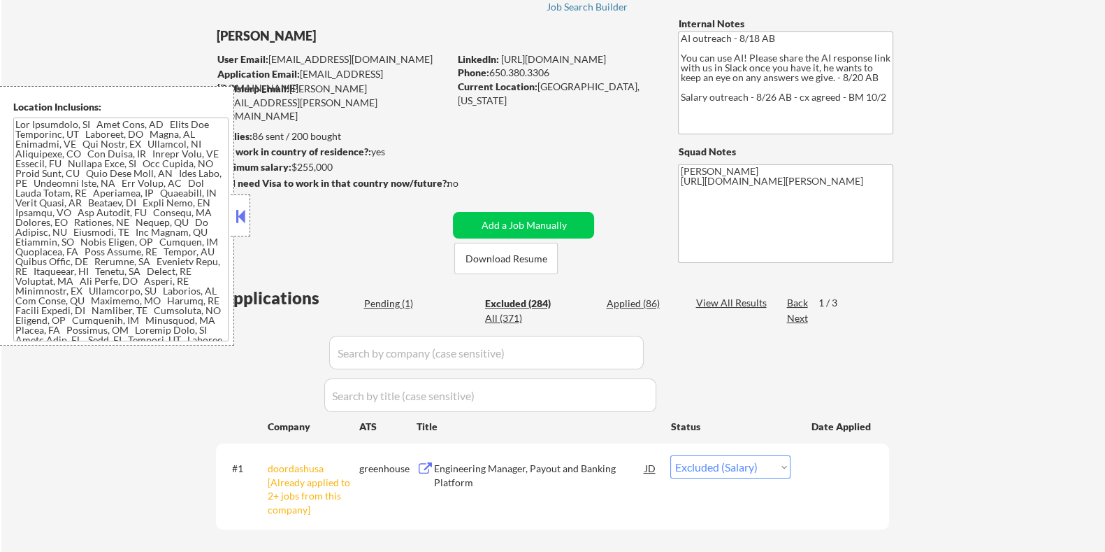
select select ""excluded__bad_match_""
select select ""excluded__salary_""
select select ""excluded__expired_""
select select ""excluded__salary_""
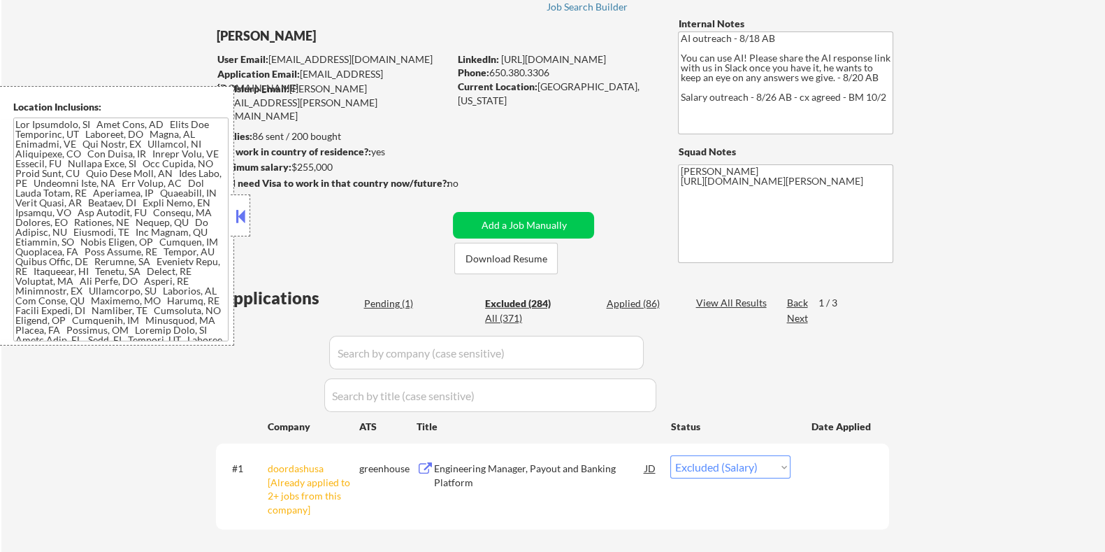
select select ""excluded__salary_""
select select ""excluded__bad_match_""
select select ""excluded__salary_""
select select ""excluded__bad_match_""
select select ""excluded__salary_""
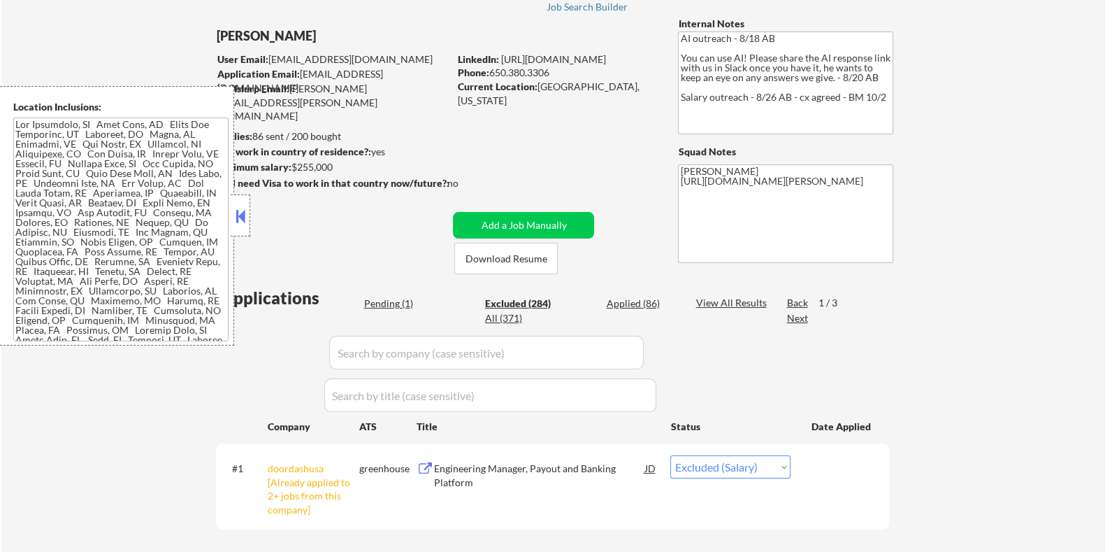
select select ""excluded__bad_match_""
select select ""excluded__expired_""
select select ""excluded__bad_match_""
select select ""excluded__salary_""
select select ""excluded__expired_""
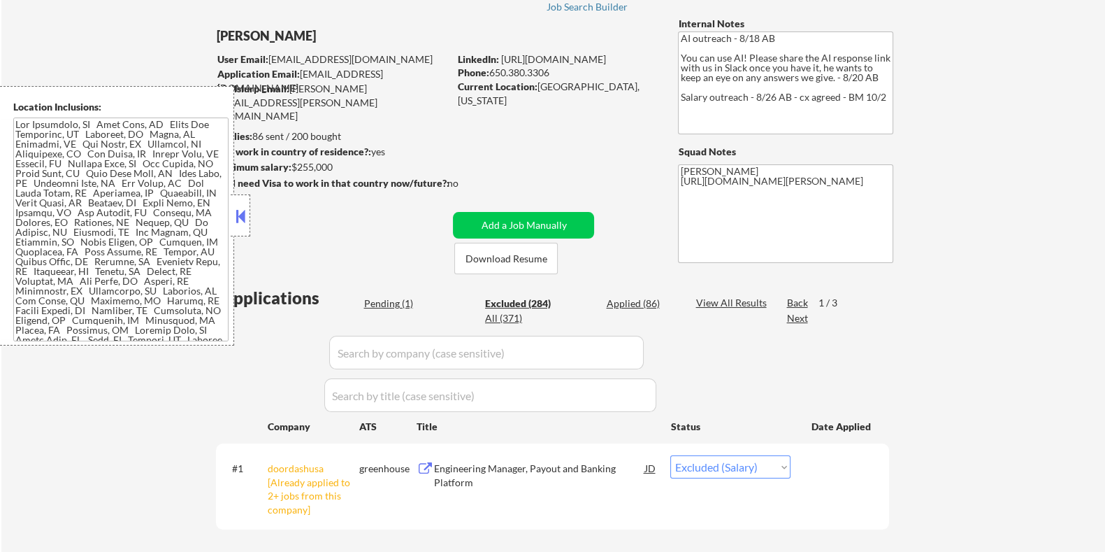
select select ""excluded__bad_match_""
select select ""excluded__expired_""
select select ""excluded__bad_match_""
select select ""excluded__expired_""
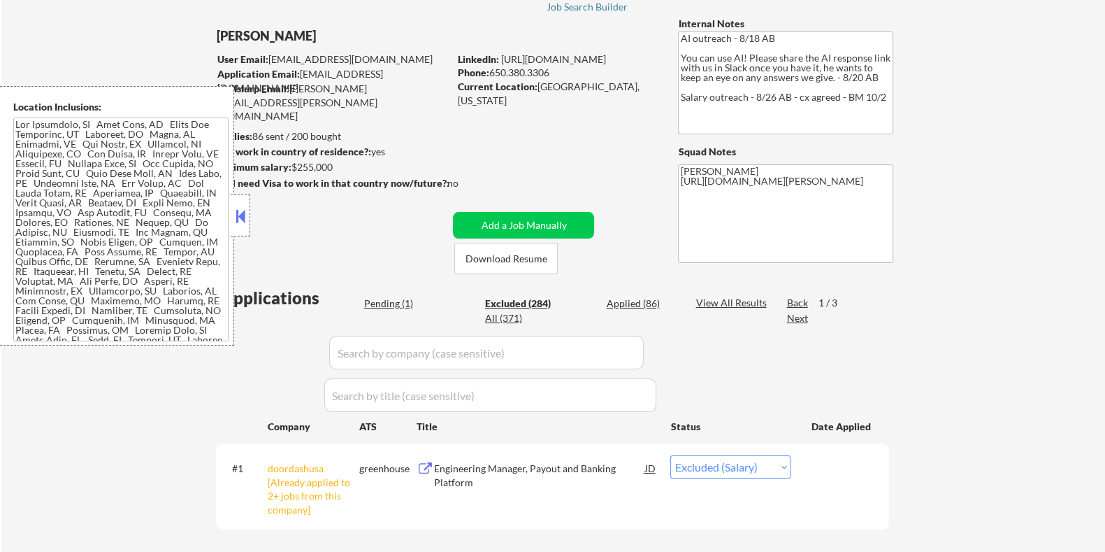
select select ""excluded__expired_""
select select ""excluded__bad_match_""
select select ""excluded__expired_""
select select ""excluded__bad_match_""
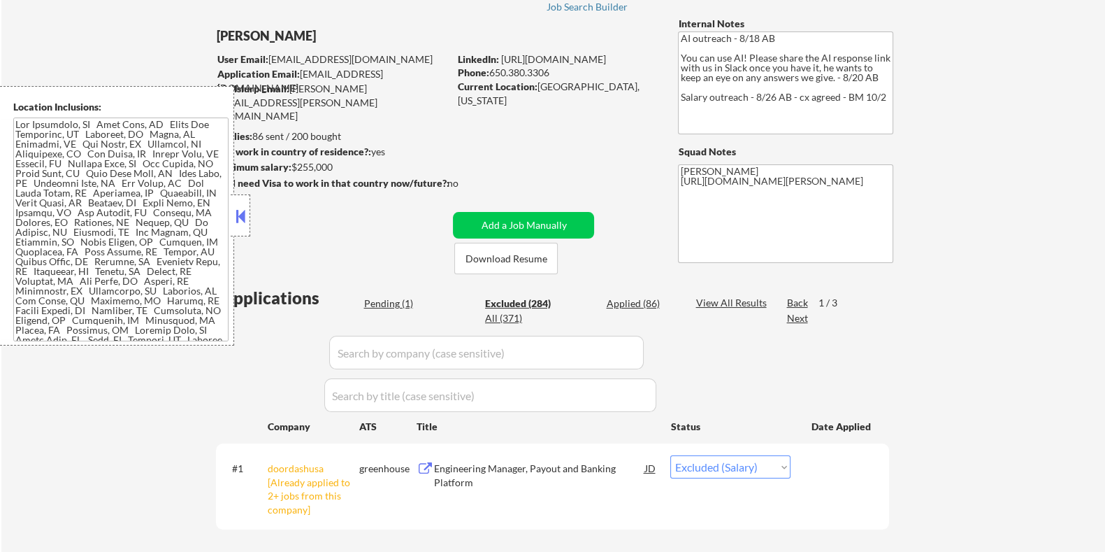
select select ""excluded__salary_""
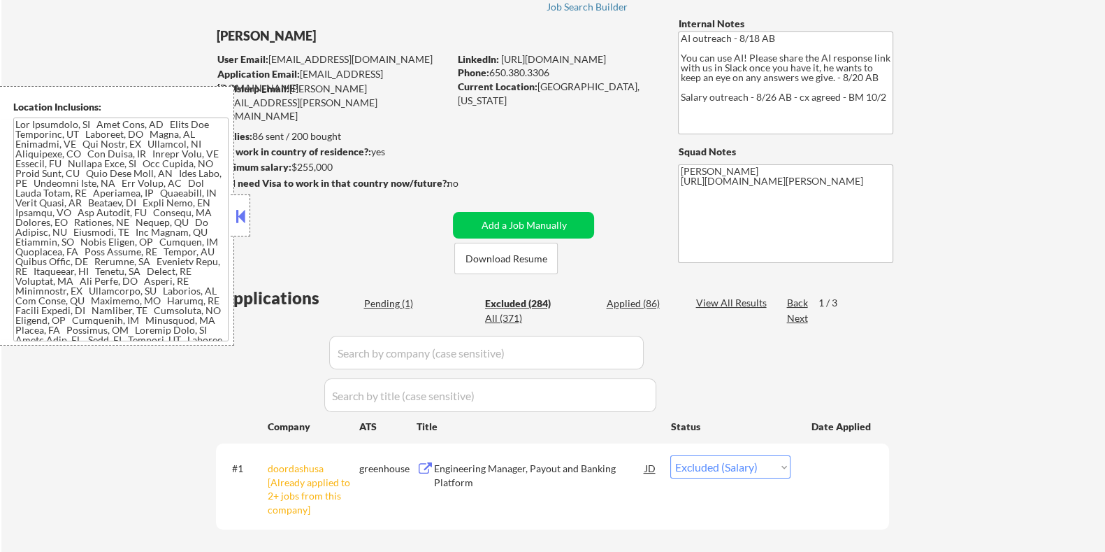
select select ""excluded__salary_""
select select ""excluded__expired_""
select select ""excluded__salary_""
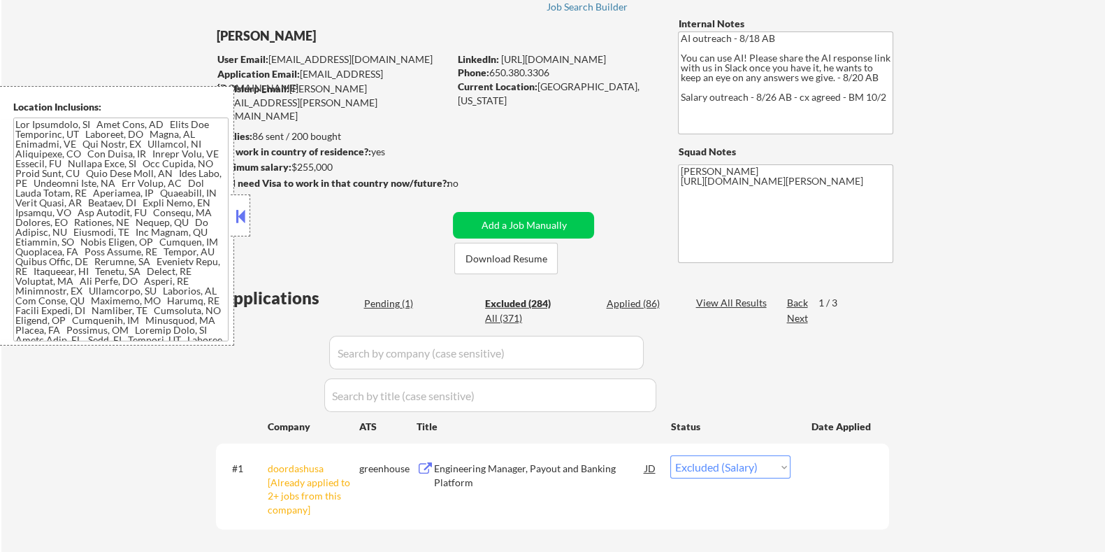
select select ""excluded__bad_match_""
select select ""excluded__salary_""
select select ""excluded__expired_""
select select ""excluded__bad_match_""
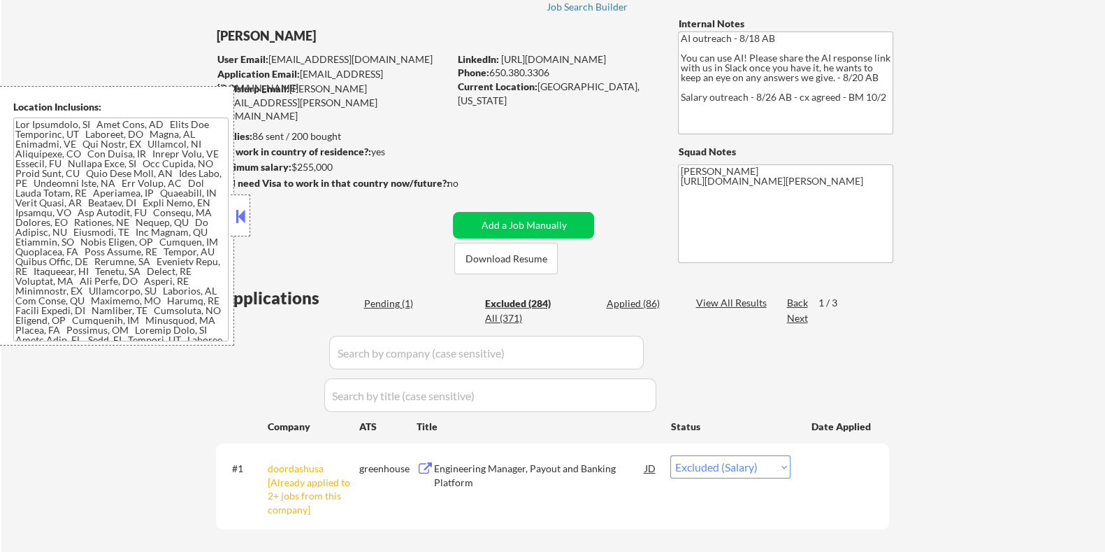
select select ""excluded__bad_match_""
select select ""excluded__salary_""
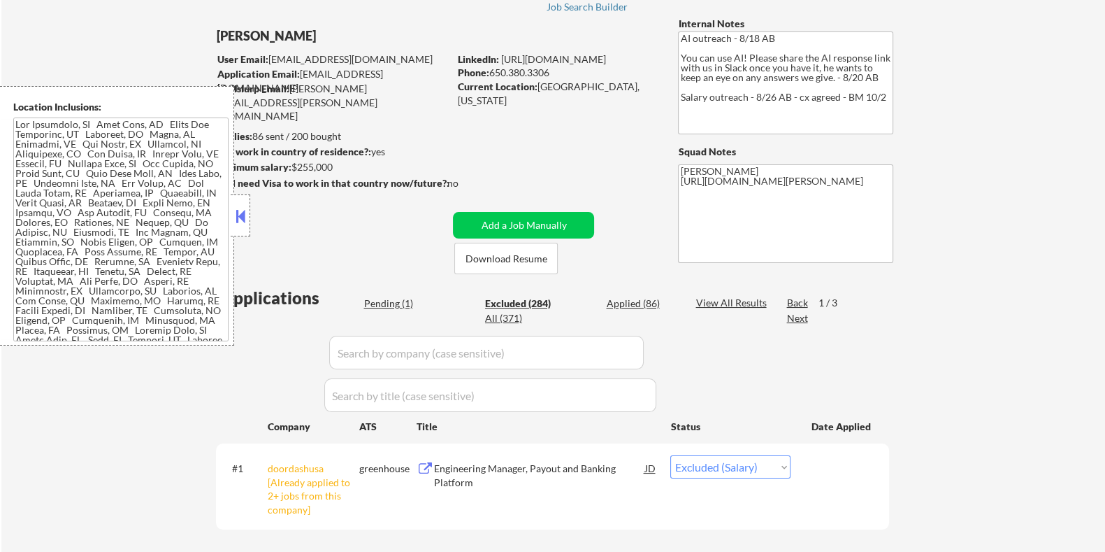
select select ""excluded__expired_""
select select ""excluded__salary_""
select select ""excluded__bad_match_""
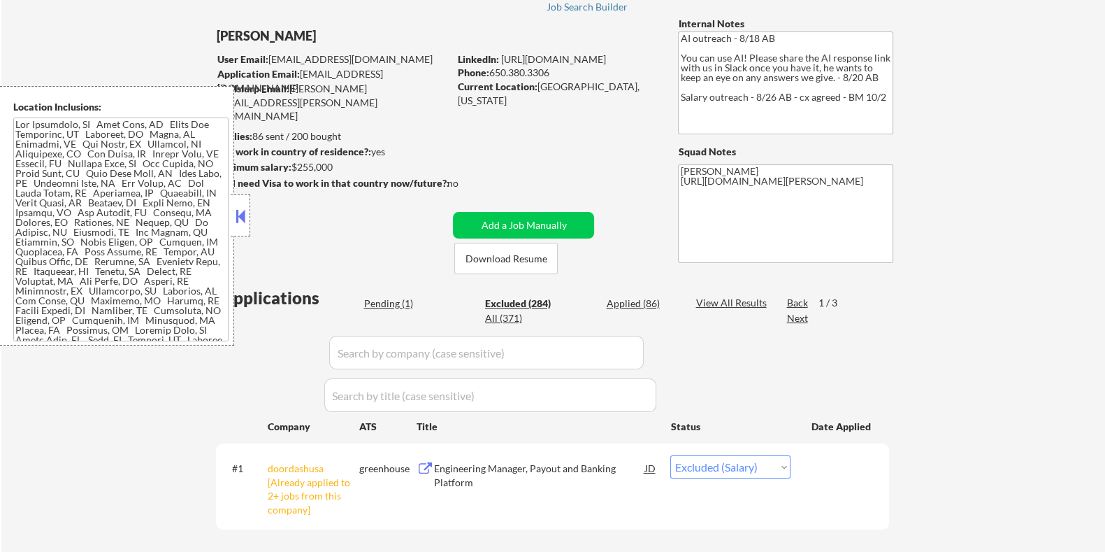
select select ""excluded__salary_""
select select ""excluded__expired_""
select select ""excluded__location_""
select select ""excluded__expired_""
select select ""excluded__bad_match_""
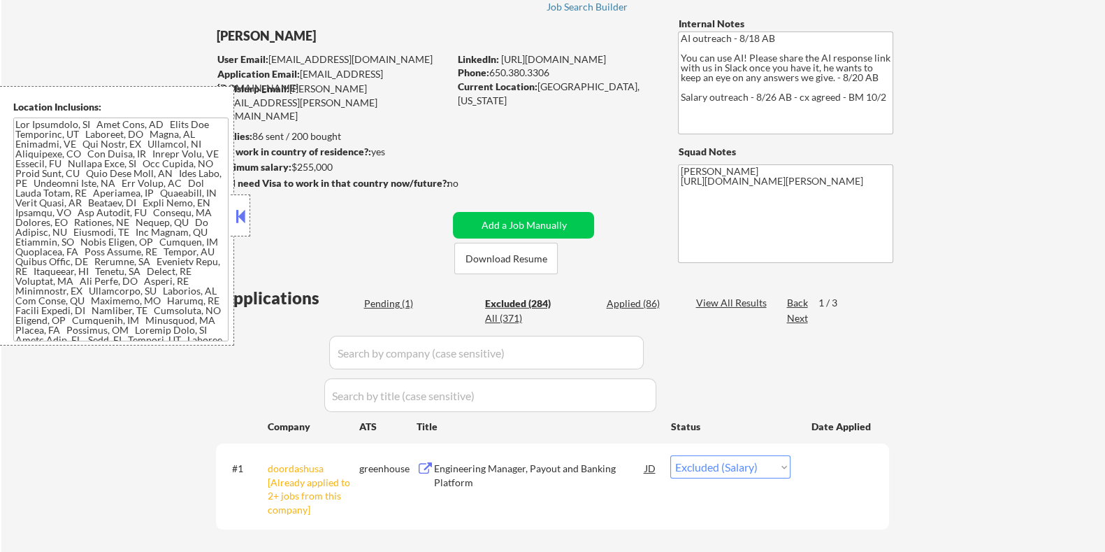
select select ""excluded__salary_""
select select ""excluded__bad_match_""
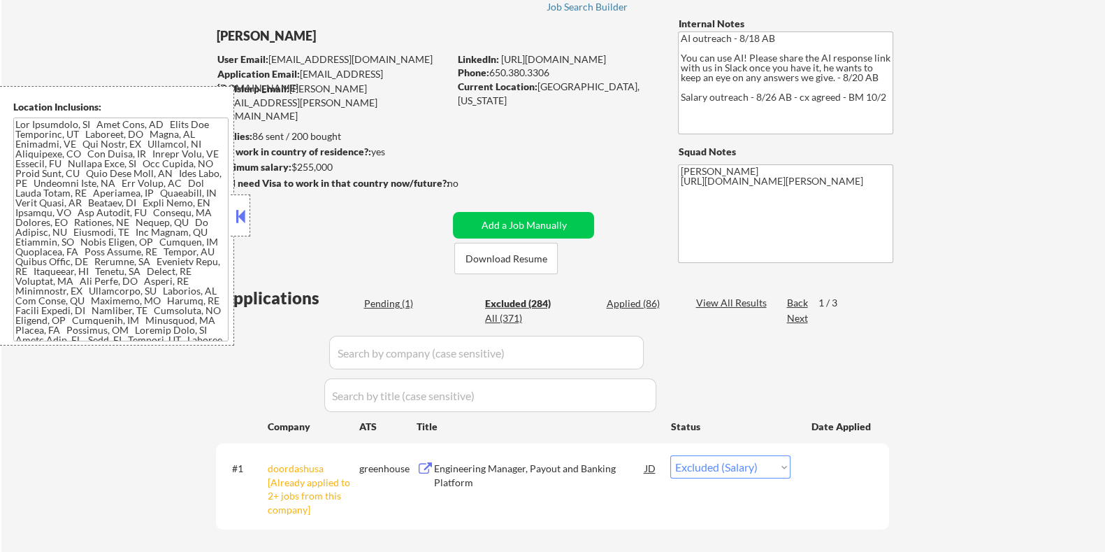
select select ""excluded__expired_""
select select ""excluded__bad_match_""
select select ""excluded""
select select ""excluded__salary_""
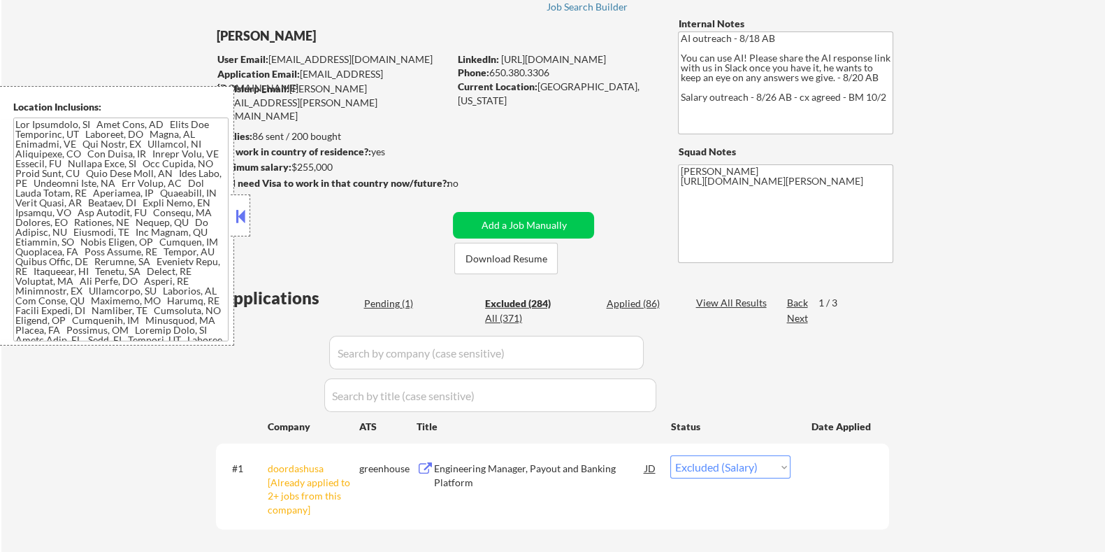
select select ""excluded__bad_match_""
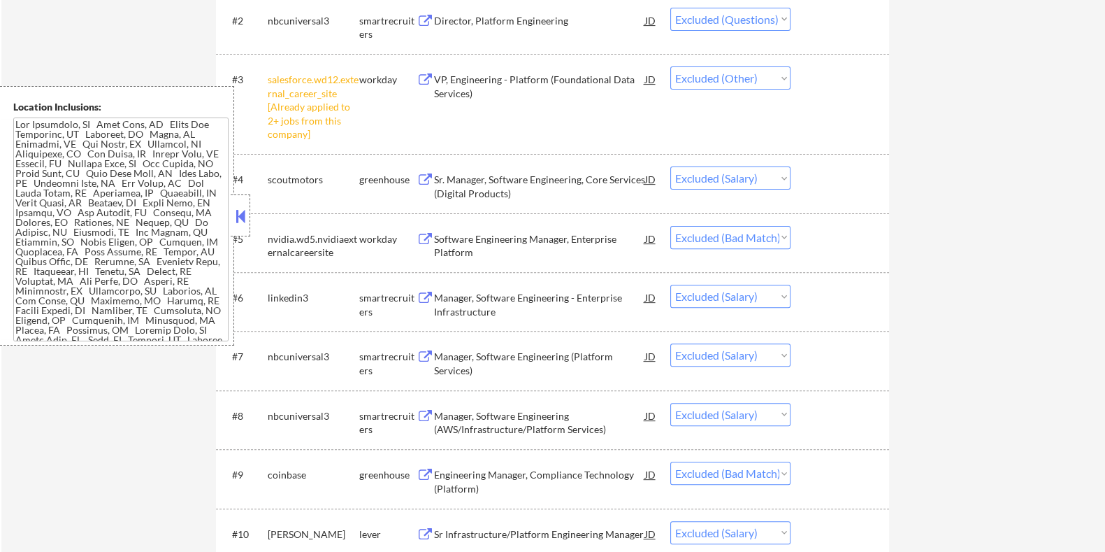
scroll to position [611, 0]
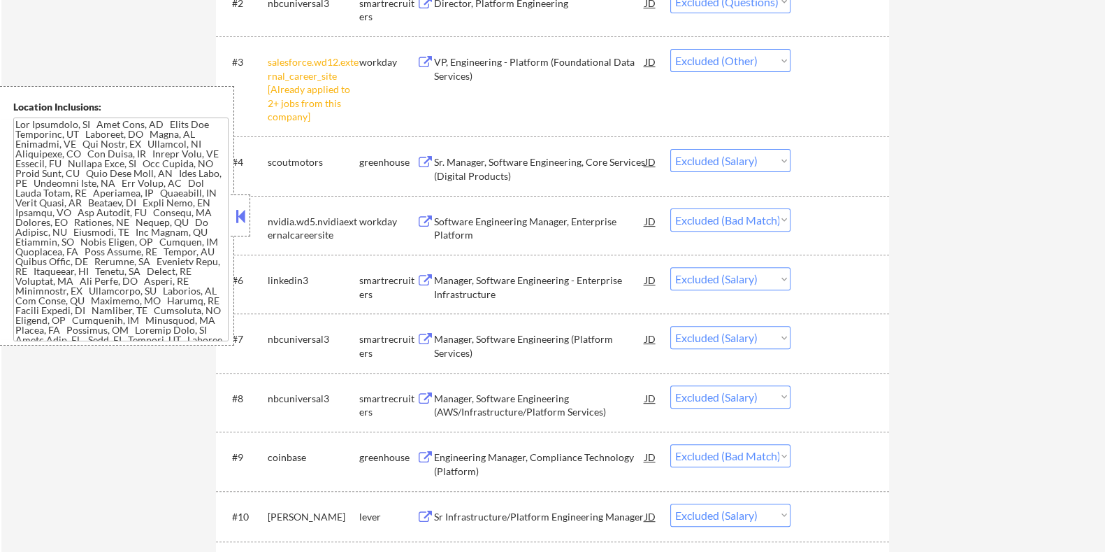
click at [535, 335] on div "Manager, Software Engineering (Platform Services)" at bounding box center [538, 345] width 211 height 27
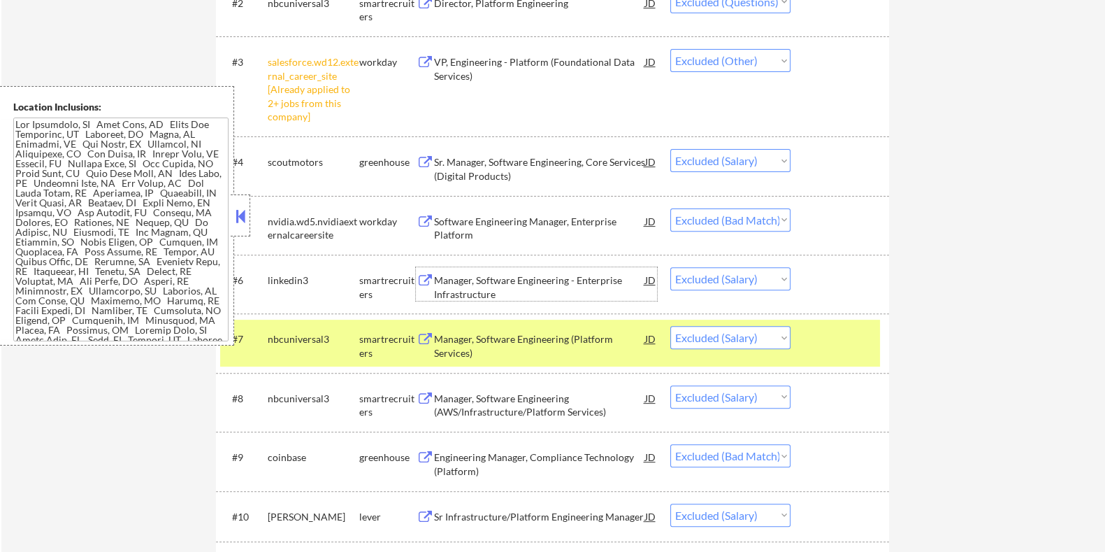
click at [524, 278] on div "Manager, Software Engineering - Enterprise Infrastructure" at bounding box center [538, 286] width 211 height 27
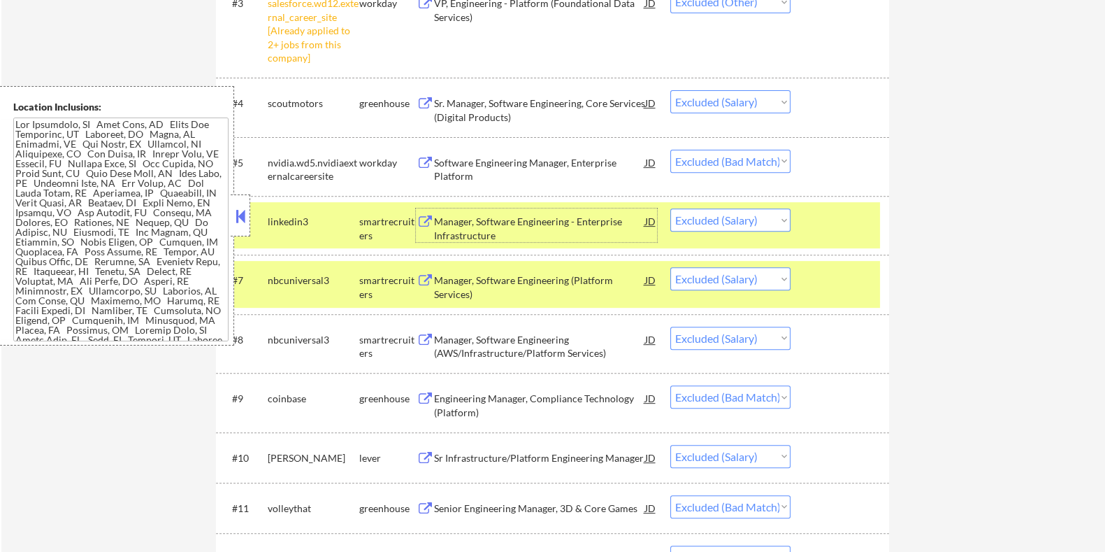
scroll to position [698, 0]
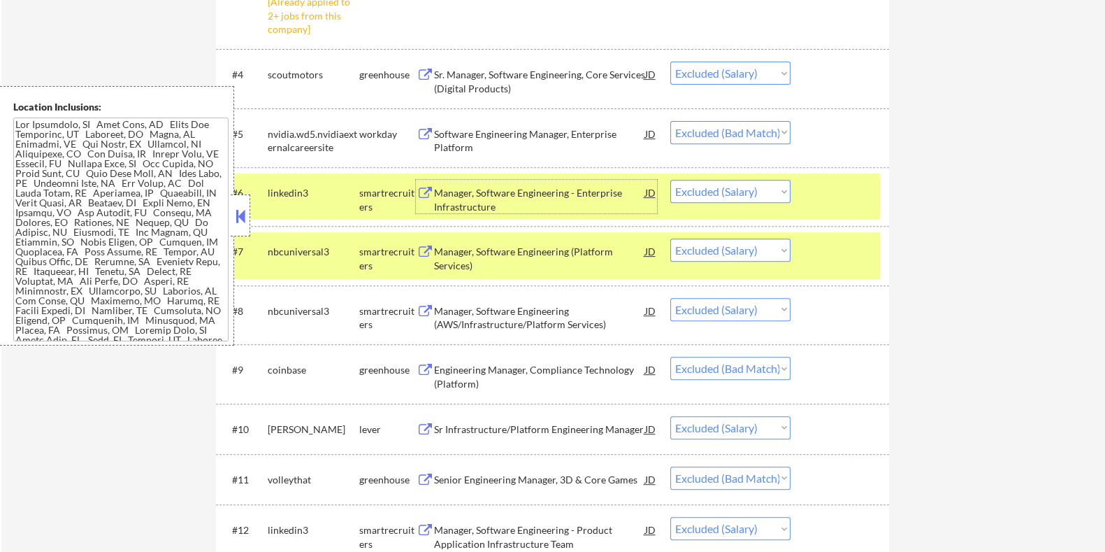
click at [489, 318] on div "Manager, Software Engineering (AWS/Infrastructure/Platform Services)" at bounding box center [538, 317] width 211 height 27
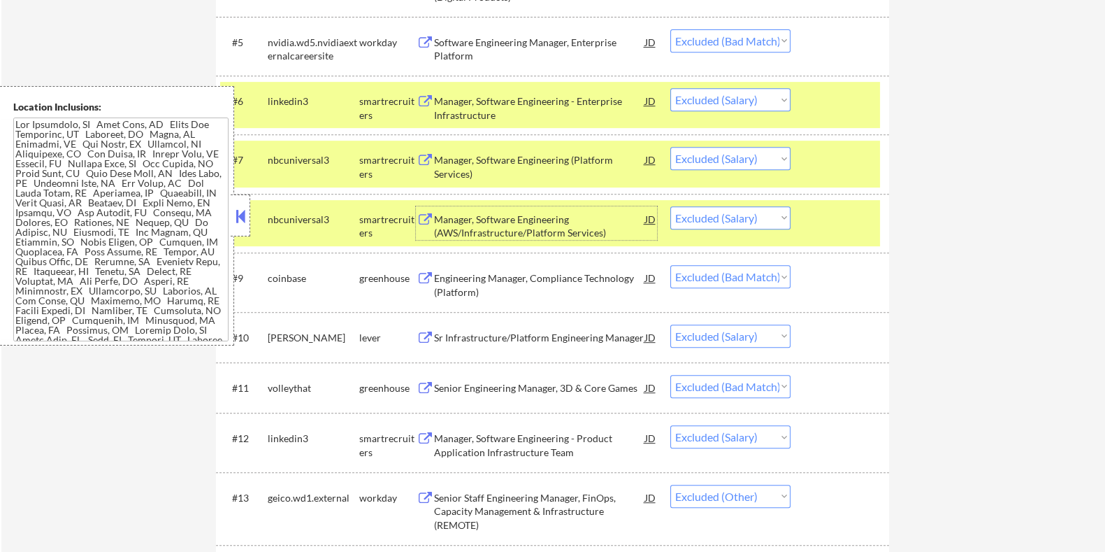
scroll to position [874, 0]
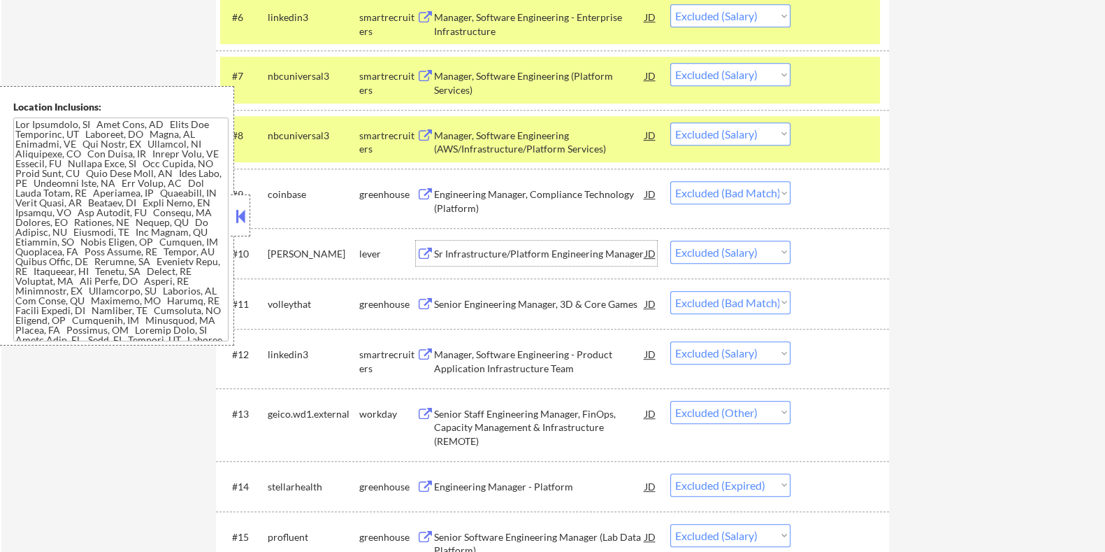
click at [524, 249] on div "Sr Infrastructure/Platform Engineering Manager" at bounding box center [538, 254] width 211 height 14
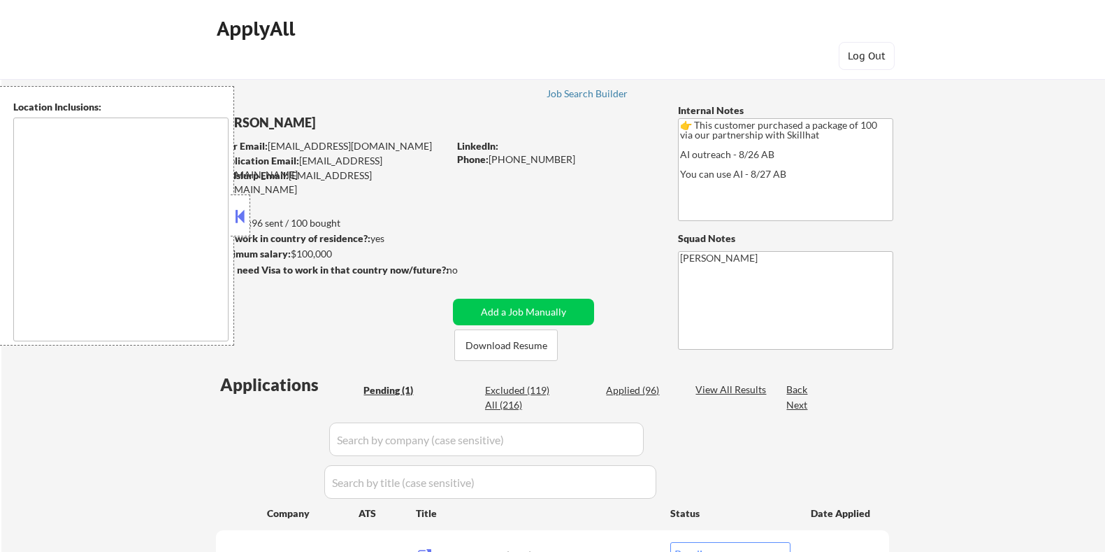
select select ""pending""
type textarea "[GEOGRAPHIC_DATA], ON [GEOGRAPHIC_DATA], ON [GEOGRAPHIC_DATA], ON [GEOGRAPHIC_D…"
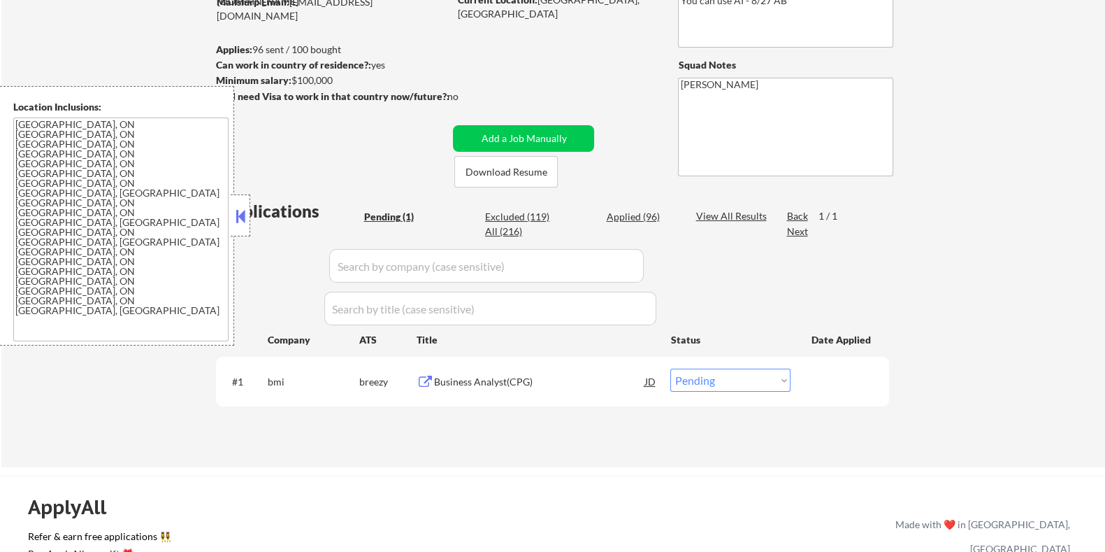
scroll to position [174, 0]
click at [519, 171] on button "Download Resume" at bounding box center [505, 170] width 103 height 31
click at [479, 387] on div "Business Analyst(CPG)" at bounding box center [538, 380] width 211 height 25
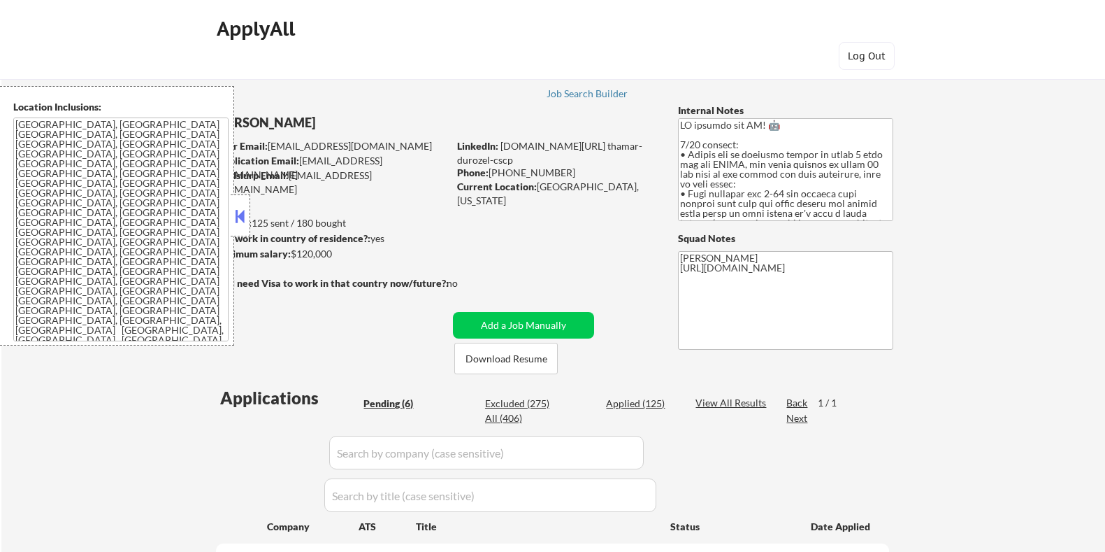
select select ""pending""
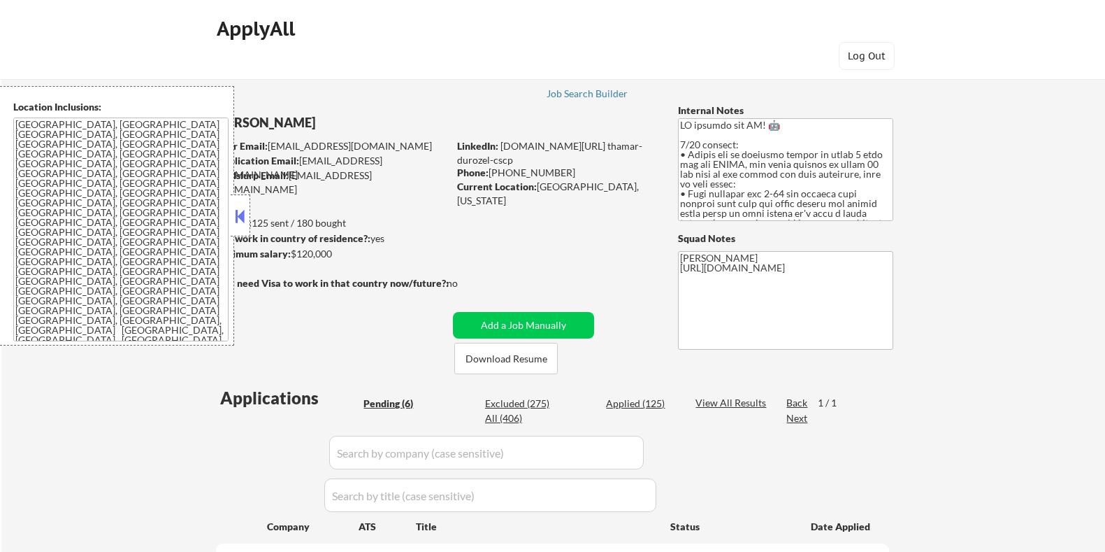
select select ""pending""
click at [499, 354] on button "Download Resume" at bounding box center [505, 358] width 103 height 31
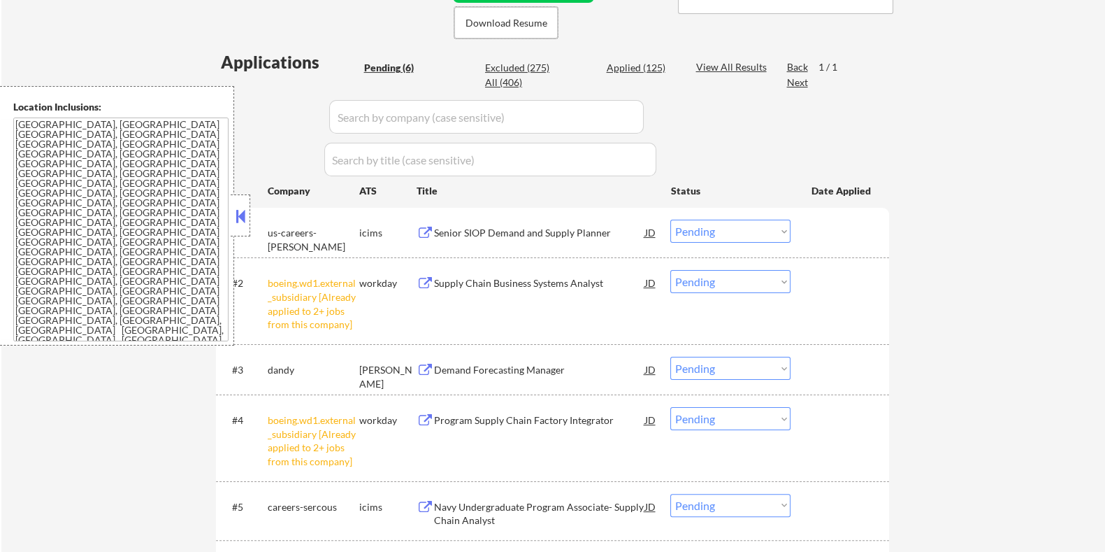
scroll to position [437, 0]
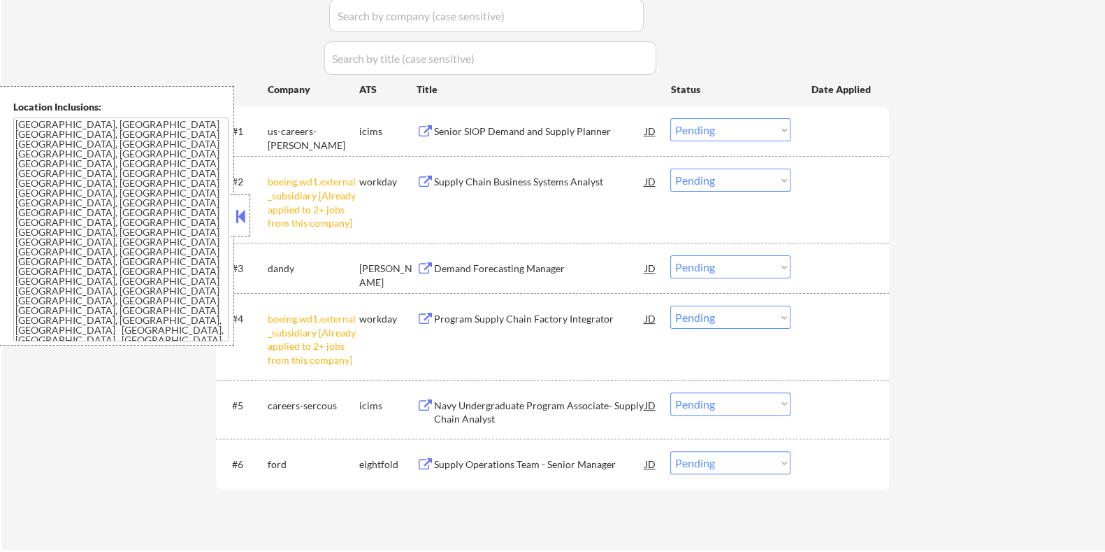
click at [741, 176] on select "Choose an option... Pending Applied Excluded (Questions) Excluded (Expired) Exc…" at bounding box center [730, 179] width 120 height 23
click at [670, 168] on select "Choose an option... Pending Applied Excluded (Questions) Excluded (Expired) Exc…" at bounding box center [730, 179] width 120 height 23
click at [752, 317] on select "Choose an option... Pending Applied Excluded (Questions) Excluded (Expired) Exc…" at bounding box center [730, 316] width 120 height 23
select select ""pending""
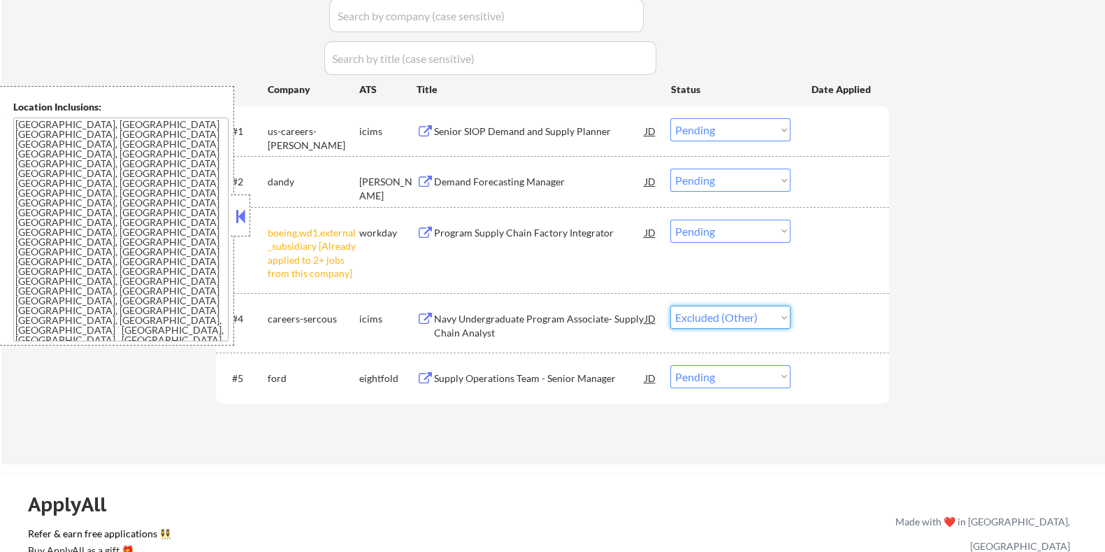
click at [670, 305] on select "Choose an option... Pending Applied Excluded (Questions) Excluded (Expired) Exc…" at bounding box center [730, 316] width 120 height 23
select select ""pending""
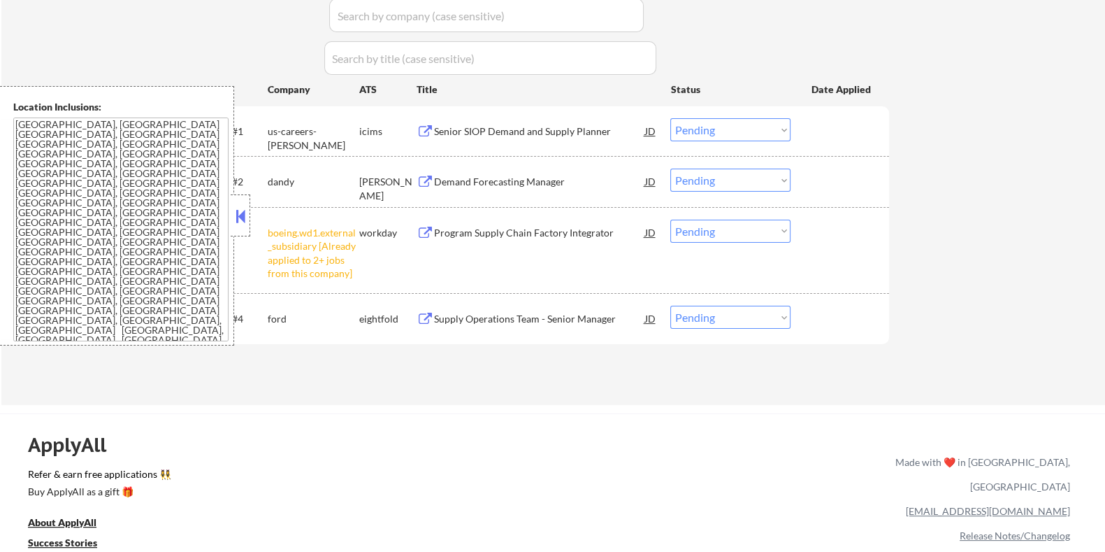
click at [717, 233] on select "Choose an option... Pending Applied Excluded (Questions) Excluded (Expired) Exc…" at bounding box center [730, 231] width 120 height 23
click at [670, 220] on select "Choose an option... Pending Applied Excluded (Questions) Excluded (Expired) Exc…" at bounding box center [730, 231] width 120 height 23
select select ""pending""
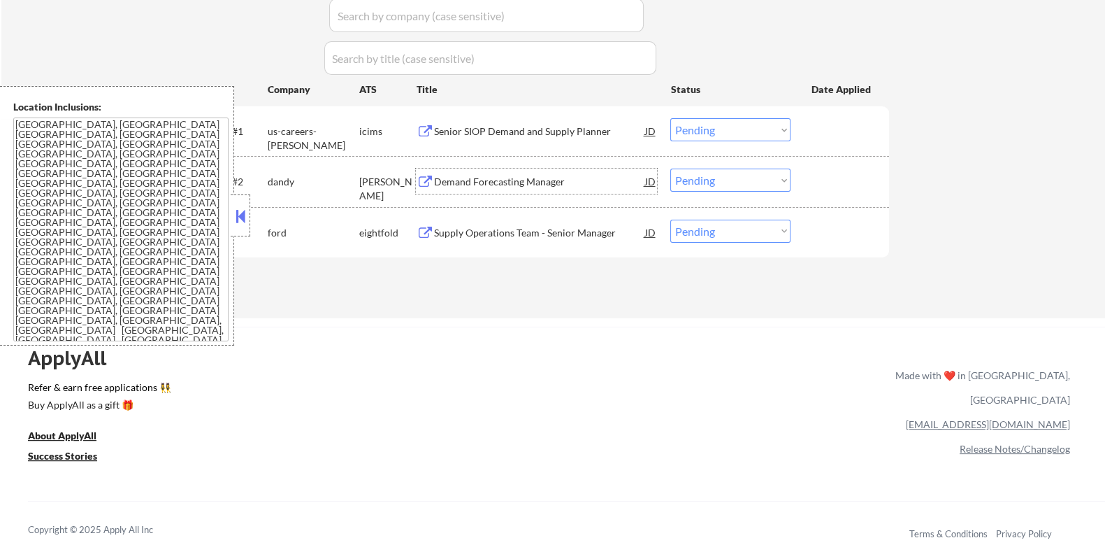
click at [490, 173] on div "Demand Forecasting Manager" at bounding box center [538, 180] width 211 height 25
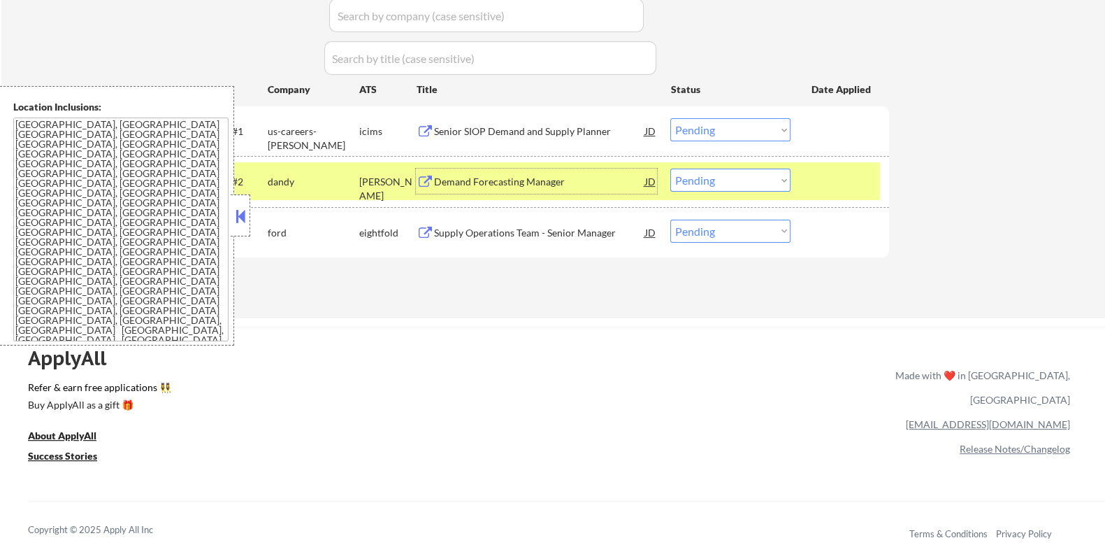
drag, startPoint x: 742, startPoint y: 177, endPoint x: 743, endPoint y: 184, distance: 7.0
click at [743, 177] on select "Choose an option... Pending Applied Excluded (Questions) Excluded (Expired) Exc…" at bounding box center [730, 179] width 120 height 23
click at [670, 168] on select "Choose an option... Pending Applied Excluded (Questions) Excluded (Expired) Exc…" at bounding box center [730, 179] width 120 height 23
select select ""pending""
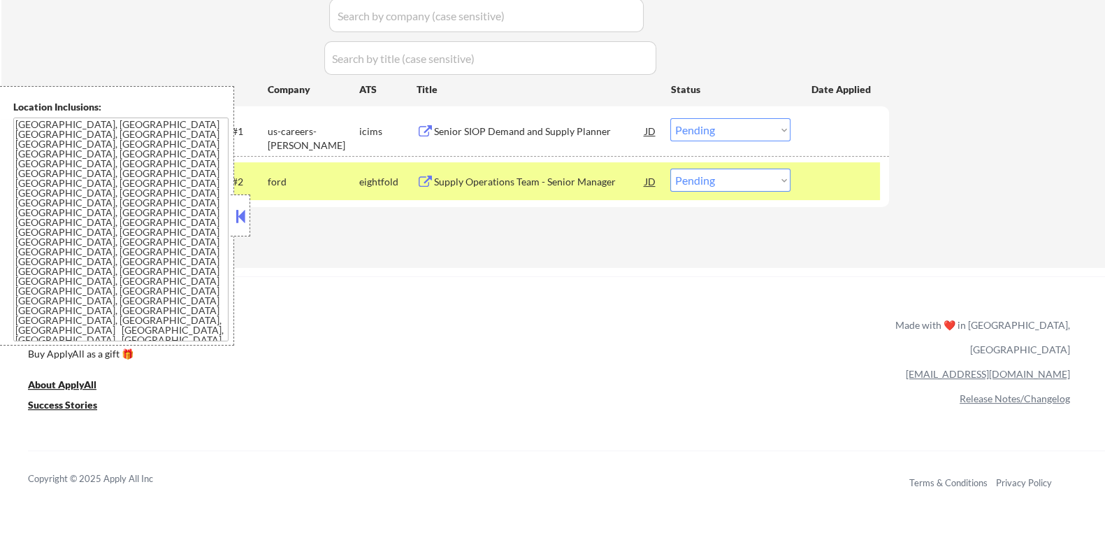
click at [531, 125] on div "Senior SIOP Demand and Supply Planner" at bounding box center [538, 131] width 211 height 14
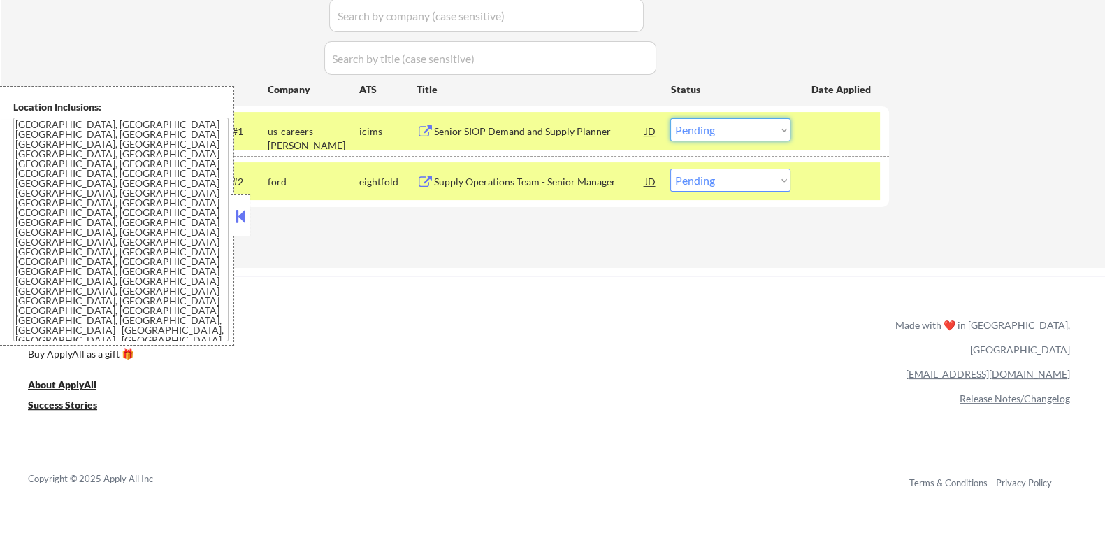
click at [755, 131] on select "Choose an option... Pending Applied Excluded (Questions) Excluded (Expired) Exc…" at bounding box center [730, 129] width 120 height 23
click at [670, 118] on select "Choose an option... Pending Applied Excluded (Questions) Excluded (Expired) Exc…" at bounding box center [730, 129] width 120 height 23
select select ""pending""
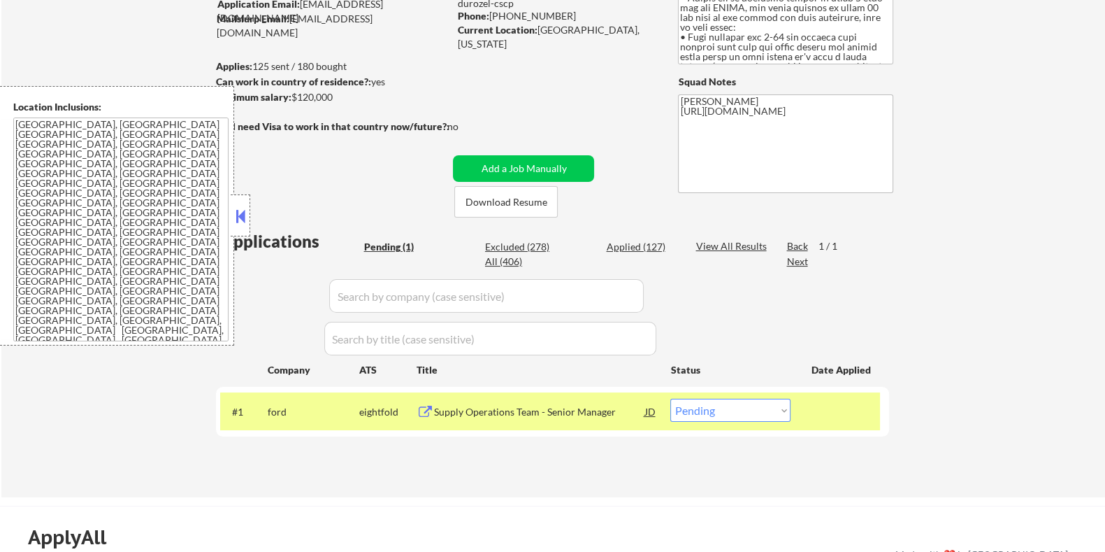
scroll to position [87, 0]
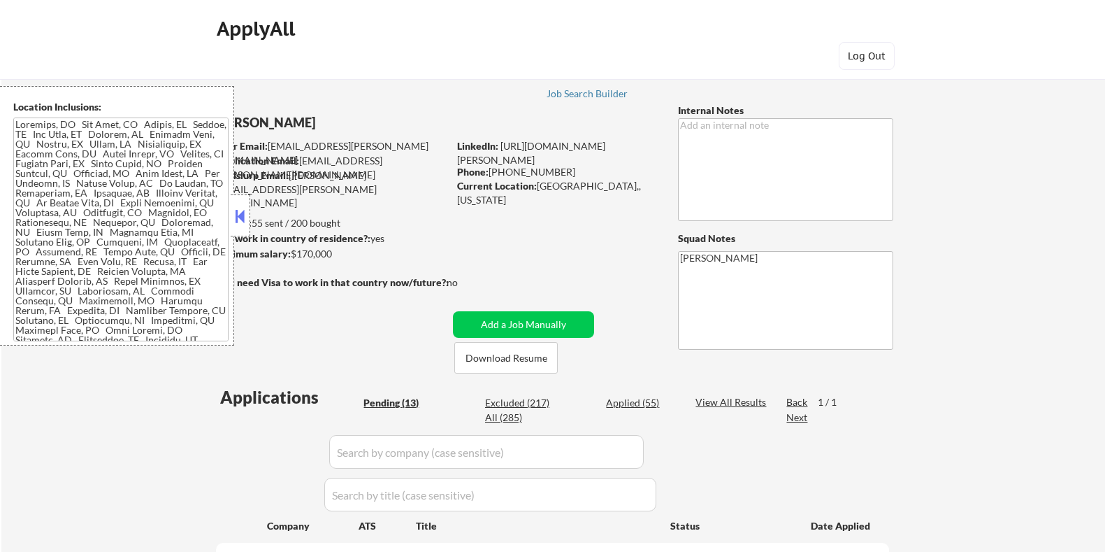
select select ""pending""
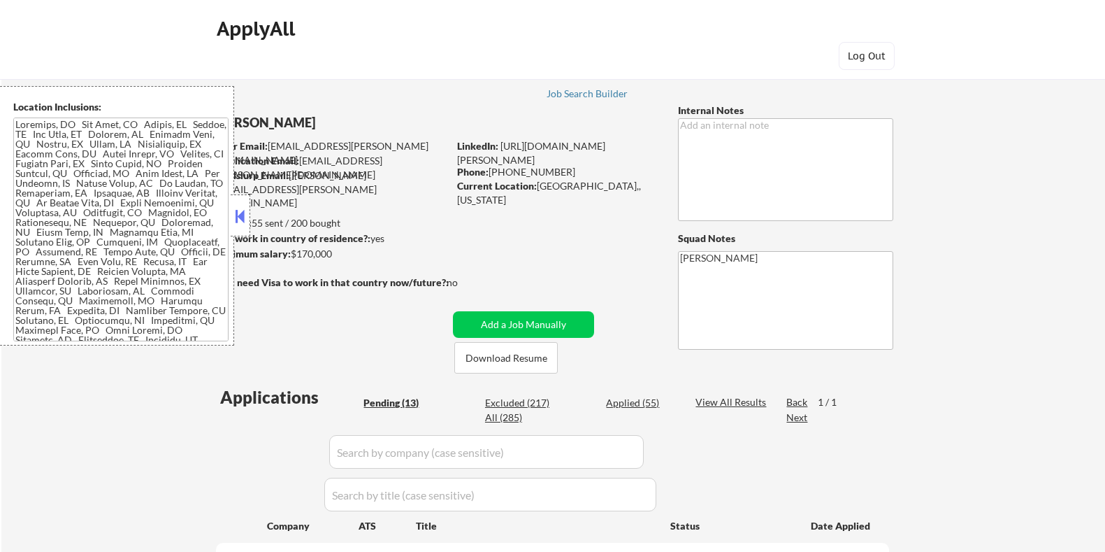
select select ""pending""
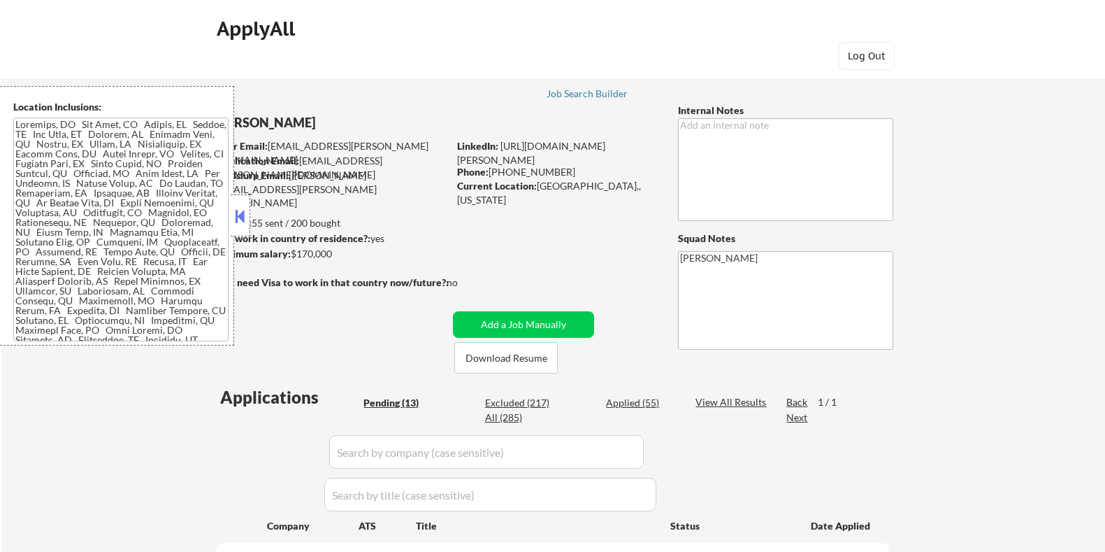
select select ""pending""
